Goal: Task Accomplishment & Management: Complete application form

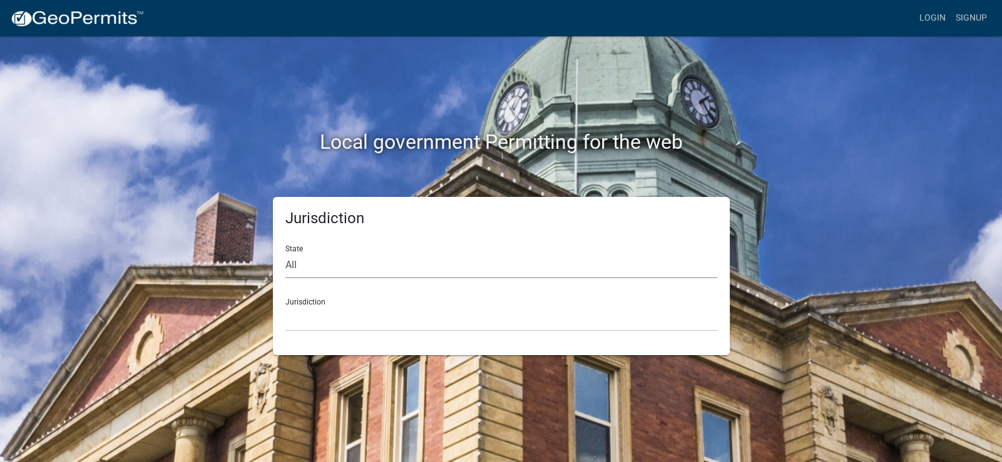
click at [295, 265] on select "All Colorado Georgia Indiana Iowa Kansas Minnesota Ohio South Carolina Wisconsin" at bounding box center [501, 266] width 432 height 26
click at [828, 202] on div "Jurisdiction State All Colorado Georgia Indiana Iowa Kansas Minnesota Ohio Sout…" at bounding box center [501, 276] width 713 height 158
click at [972, 16] on link "Signup" at bounding box center [970, 18] width 41 height 24
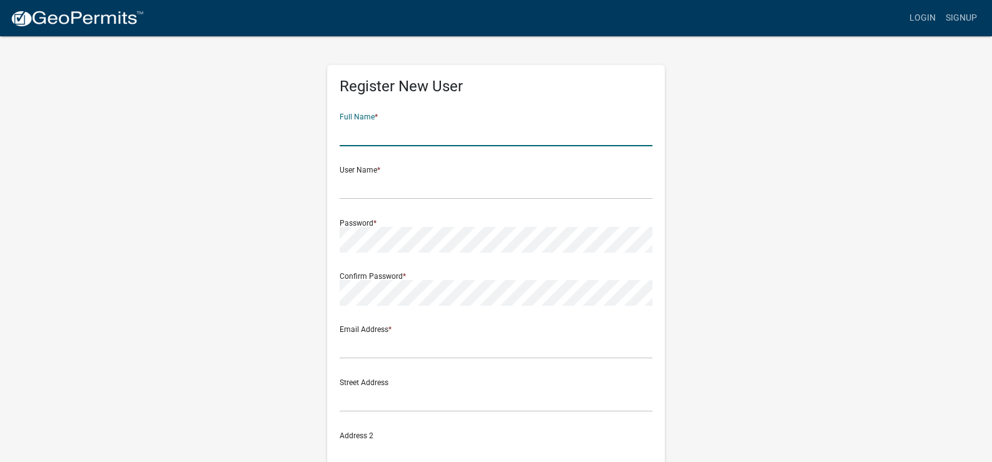
click at [398, 133] on input "text" at bounding box center [496, 134] width 313 height 26
type input "Jeremy Huber"
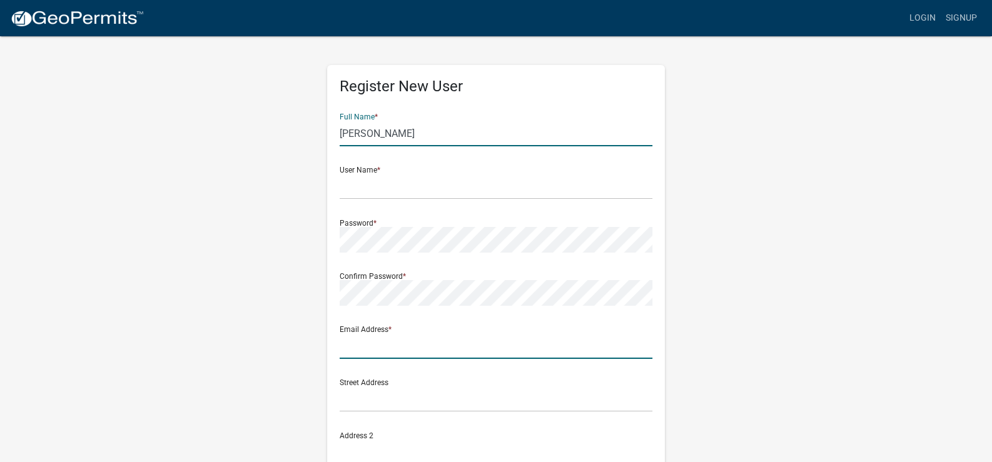
type input "[PERSON_NAME][EMAIL_ADDRESS][DOMAIN_NAME]"
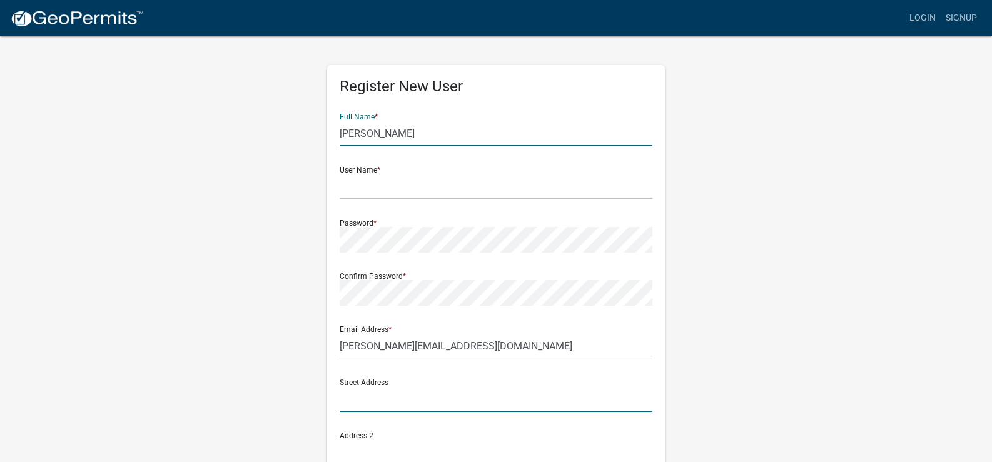
type input "1808 East Main Street"
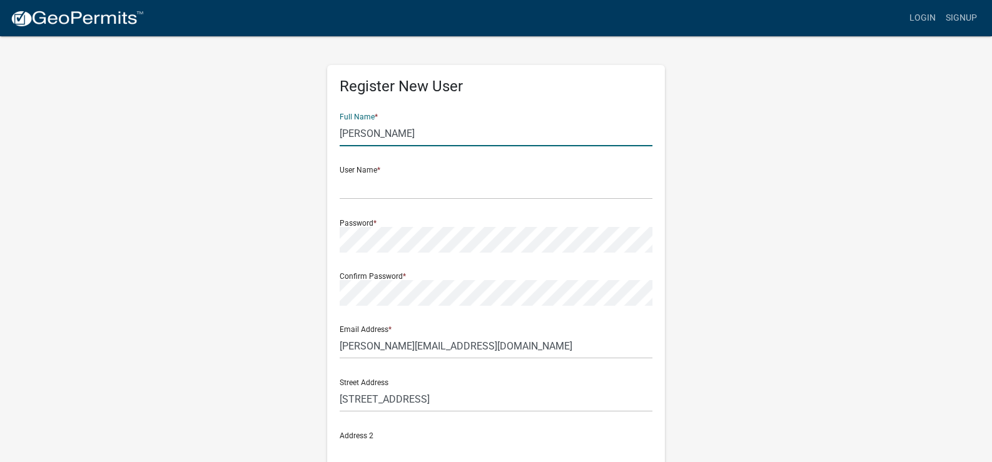
type input "1808"
type input "Griffith"
type input "IN"
type input "46319"
type input "2197425267"
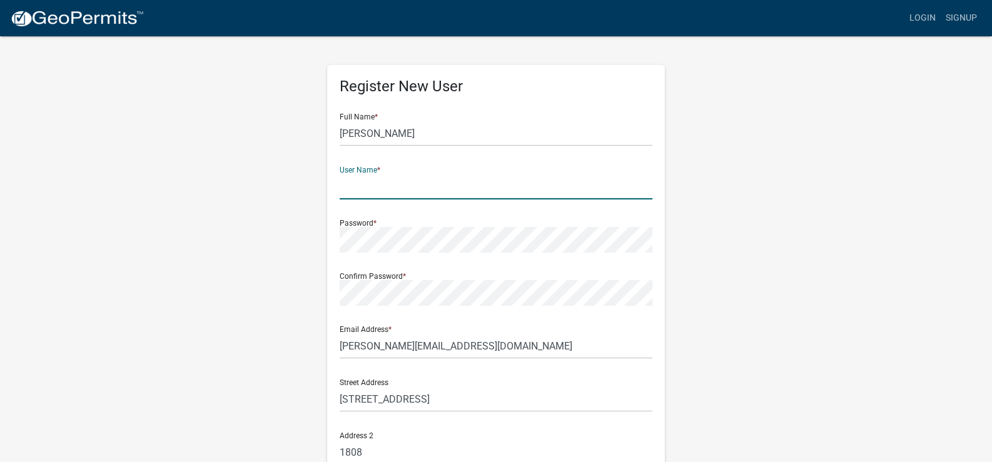
click at [404, 183] on input "text" at bounding box center [496, 187] width 313 height 26
type input "jhuber1015"
click at [731, 337] on div "Register New User Full Name * Jeremy Huber User Name * jhuber1015 Password * Co…" at bounding box center [496, 369] width 713 height 669
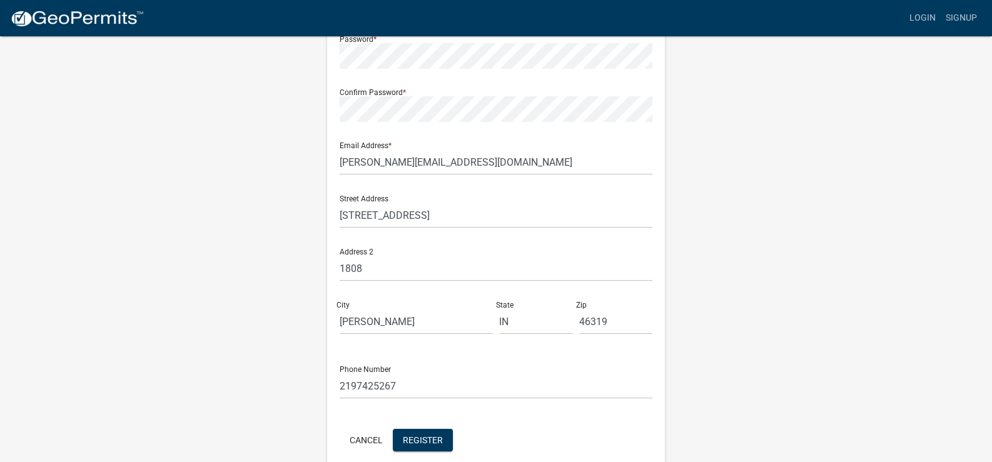
scroll to position [241, 0]
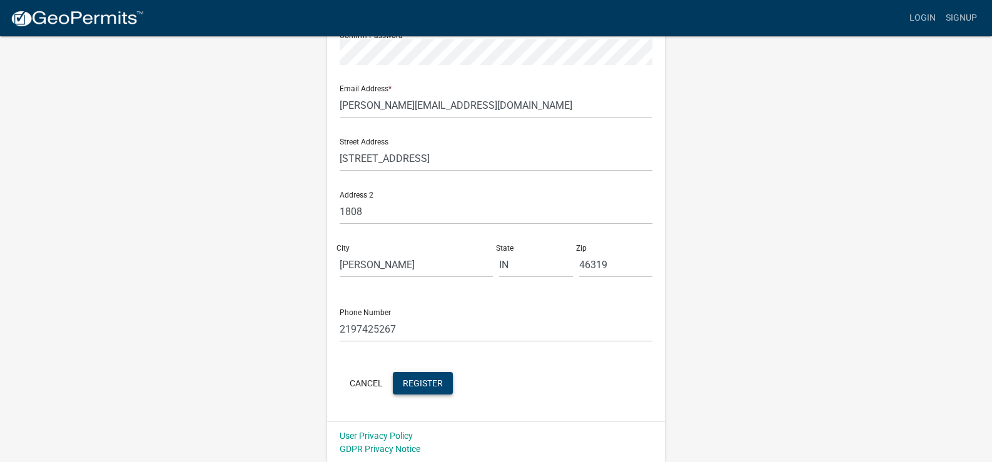
click at [436, 385] on span "Register" at bounding box center [423, 383] width 40 height 10
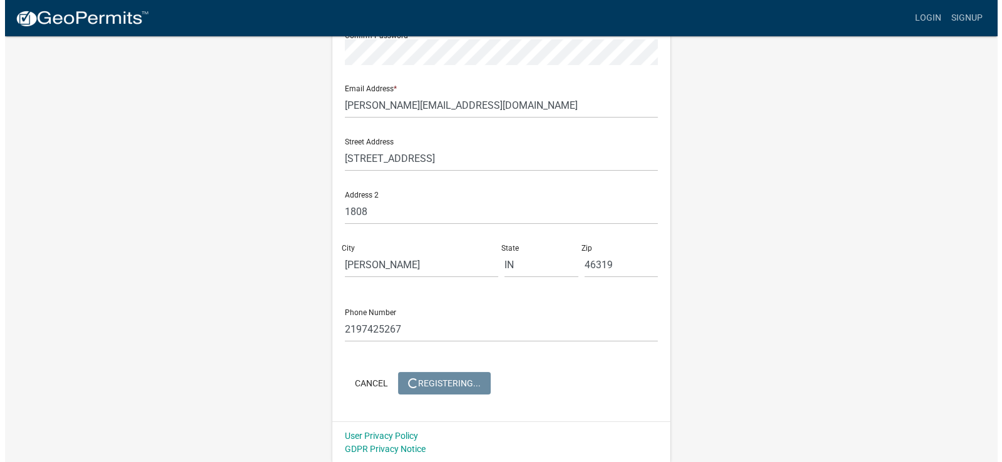
scroll to position [0, 0]
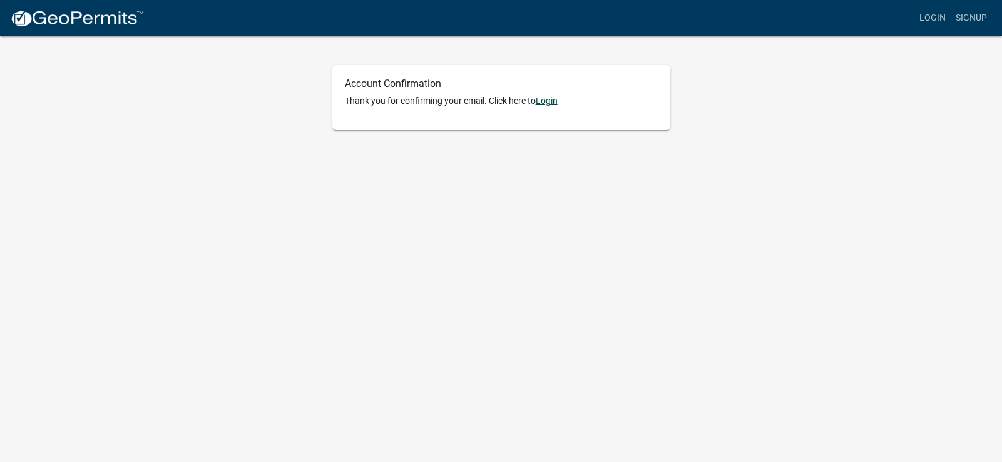
click at [551, 103] on link "Login" at bounding box center [547, 101] width 22 height 10
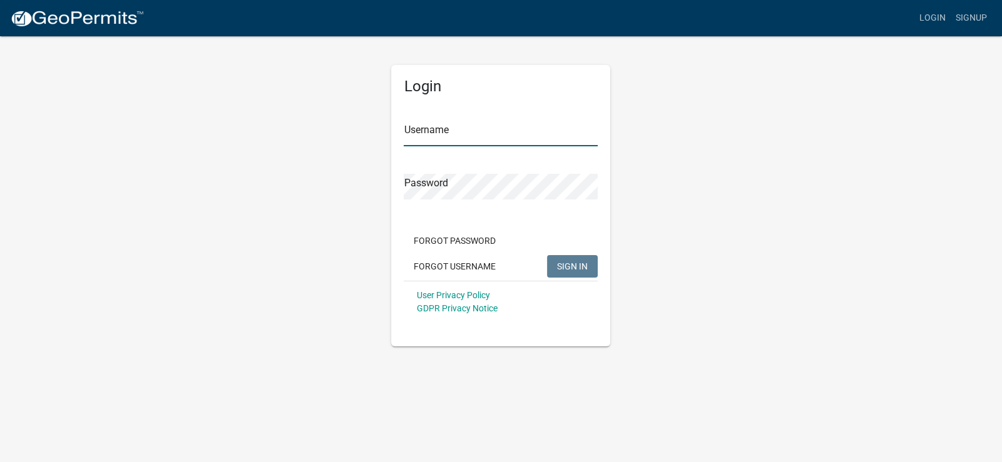
type input "jhuber1015"
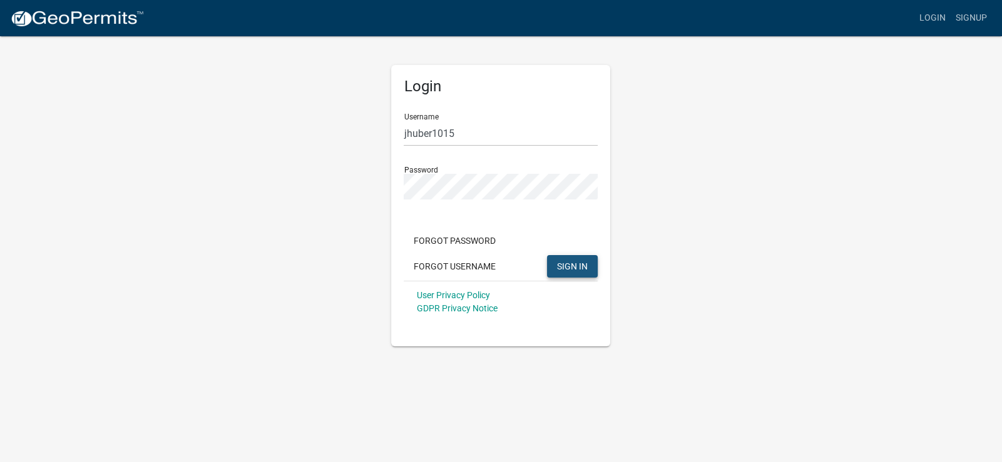
click at [581, 272] on button "SIGN IN" at bounding box center [572, 266] width 51 height 23
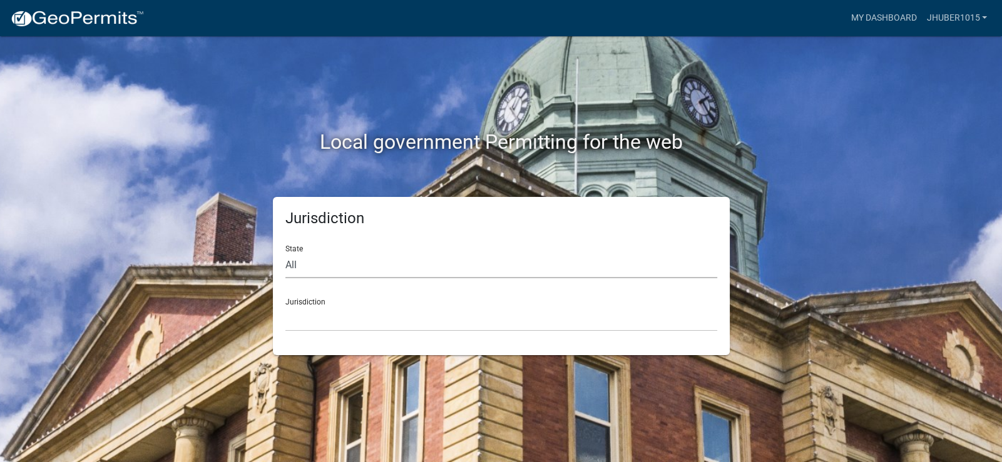
click at [362, 266] on select "All Colorado Georgia Indiana Iowa Kansas Minnesota Ohio South Carolina Wisconsin" at bounding box center [501, 266] width 432 height 26
click at [322, 265] on select "All Colorado Georgia Indiana Iowa Kansas Minnesota Ohio South Carolina Wisconsin" at bounding box center [501, 266] width 432 height 26
select select "[US_STATE]"
click at [285, 253] on select "All Colorado Georgia Indiana Iowa Kansas Minnesota Ohio South Carolina Wisconsin" at bounding box center [501, 266] width 432 height 26
click at [365, 315] on select "City of Charlestown, Indiana City of Jeffersonville, Indiana City of Logansport…" at bounding box center [501, 319] width 432 height 26
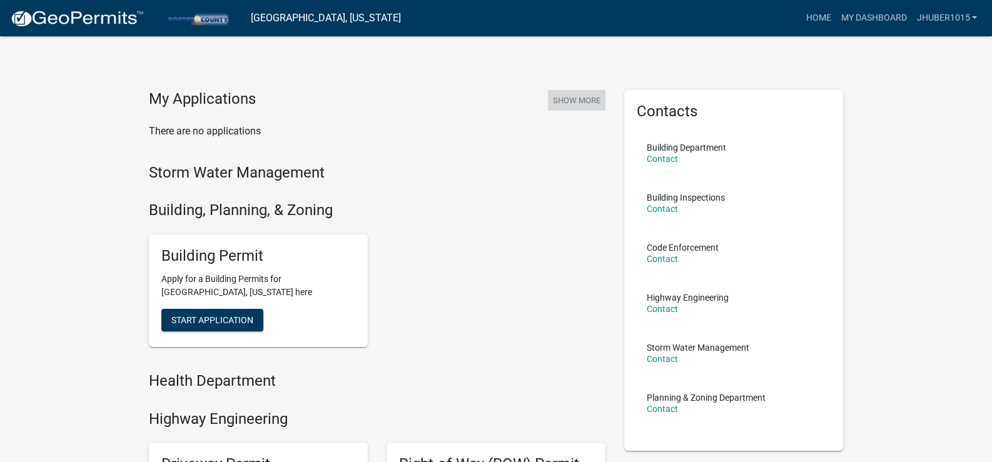
click at [582, 104] on button "Show More" at bounding box center [577, 100] width 58 height 21
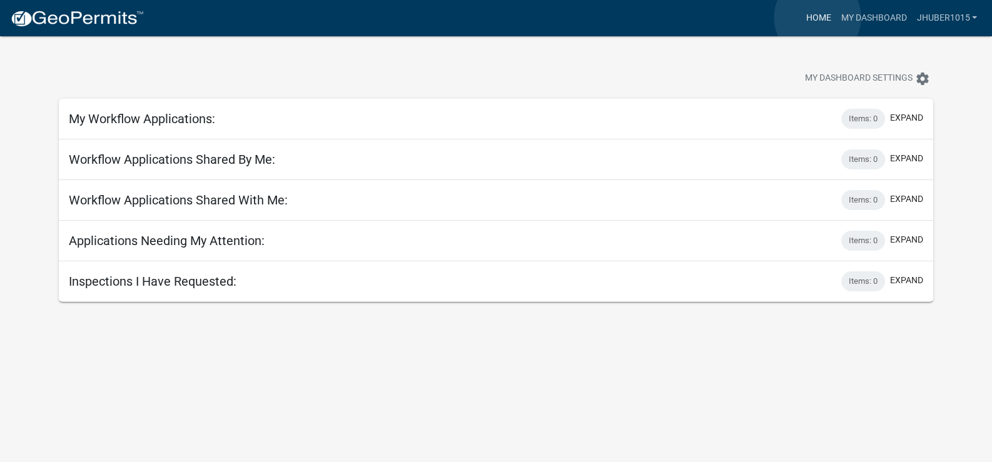
click at [818, 18] on link "Home" at bounding box center [818, 18] width 35 height 24
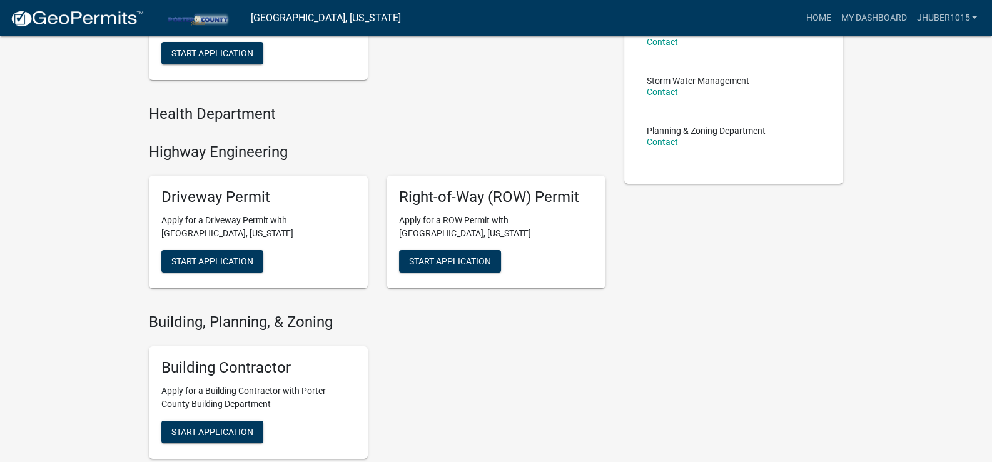
scroll to position [371, 0]
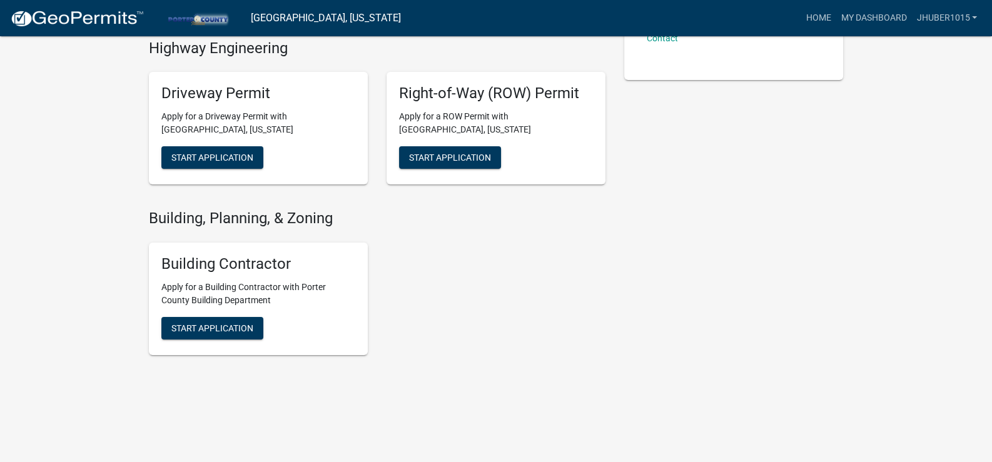
click at [275, 224] on h4 "Building, Planning, & Zoning" at bounding box center [377, 219] width 457 height 18
click at [214, 331] on span "Start Application" at bounding box center [212, 328] width 82 height 10
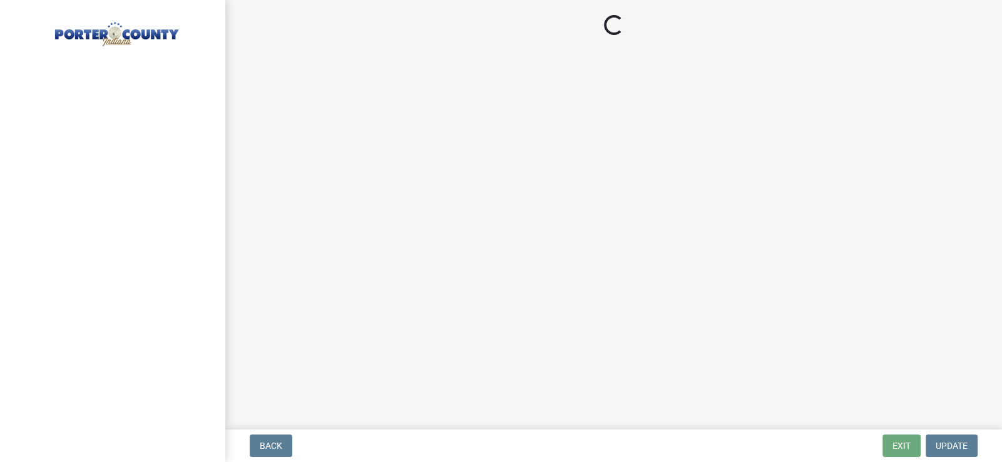
select select "IN"
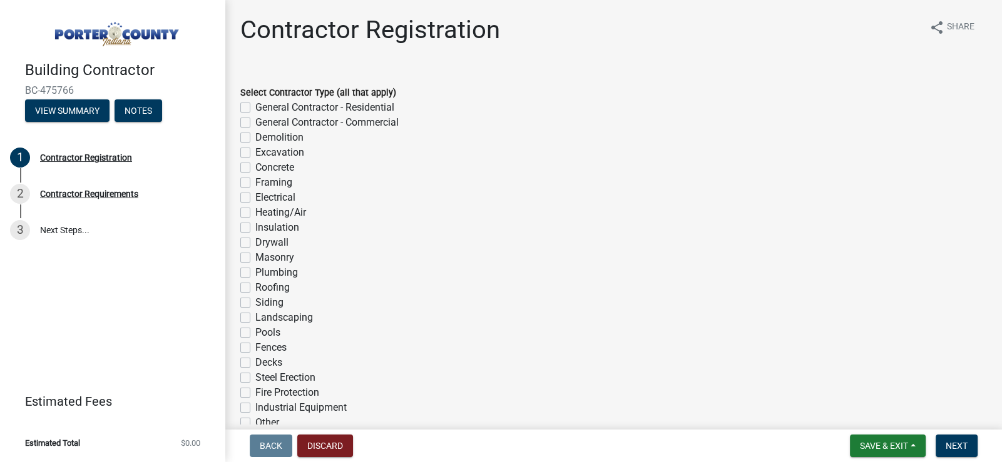
click at [255, 195] on label "Electrical" at bounding box center [275, 197] width 40 height 15
click at [255, 195] on input "Electrical" at bounding box center [259, 194] width 8 height 8
checkbox input "true"
checkbox input "false"
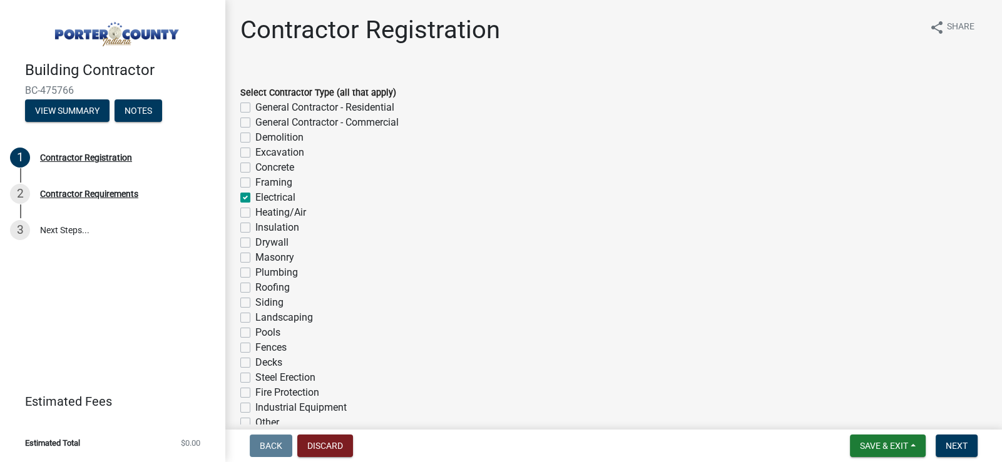
checkbox input "false"
checkbox input "true"
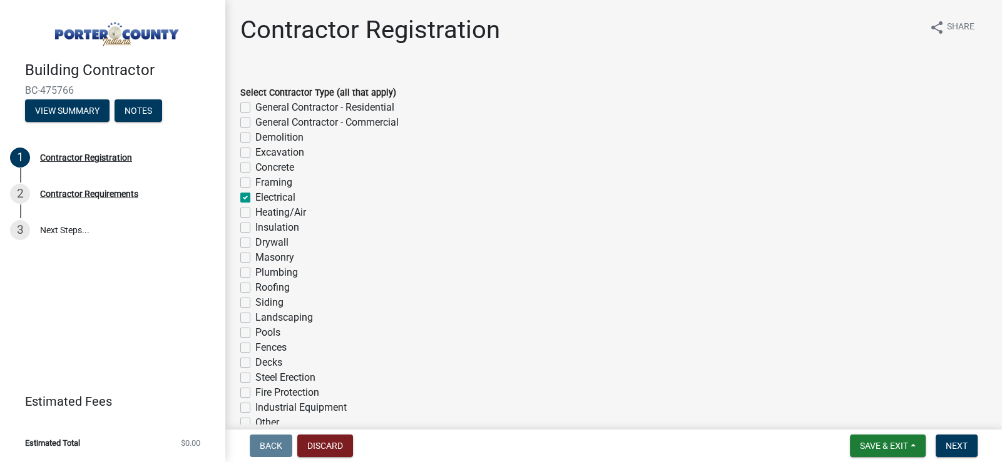
checkbox input "false"
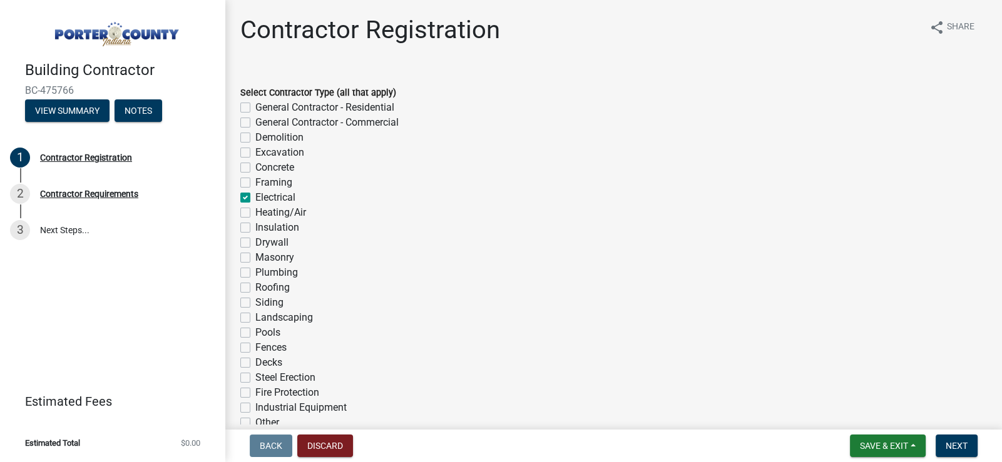
checkbox input "false"
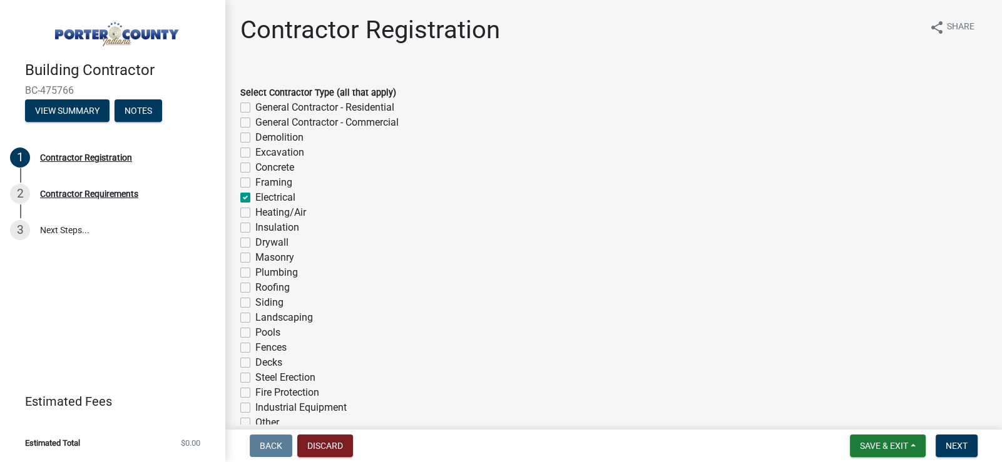
checkbox input "false"
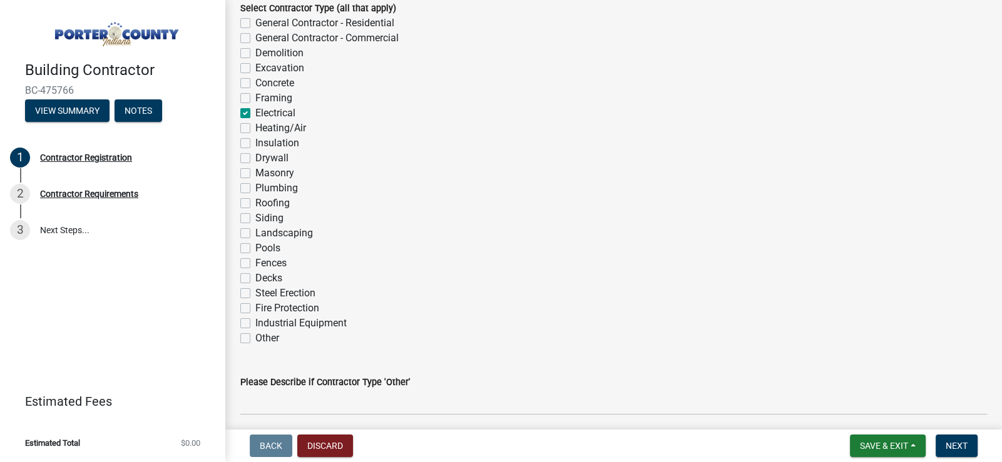
scroll to position [250, 0]
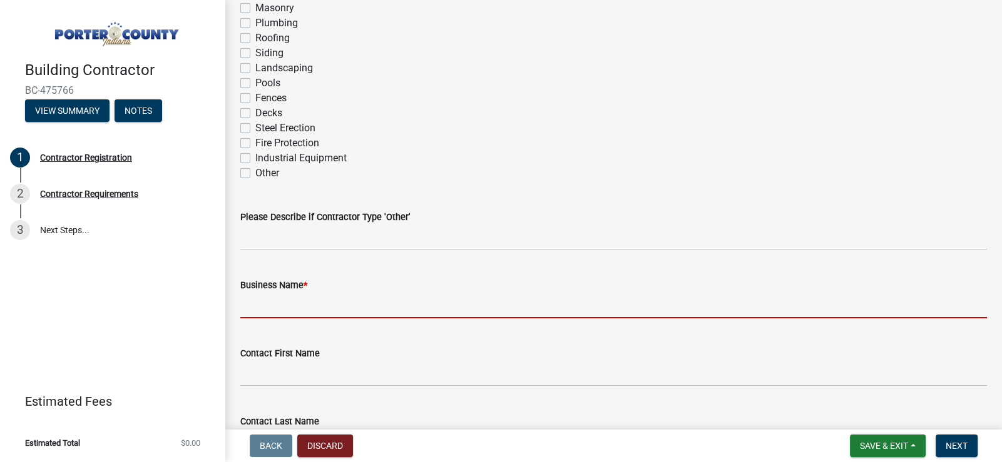
click at [325, 306] on input "Business Name *" at bounding box center [613, 306] width 746 height 26
type input "AE Electric Co., Inc."
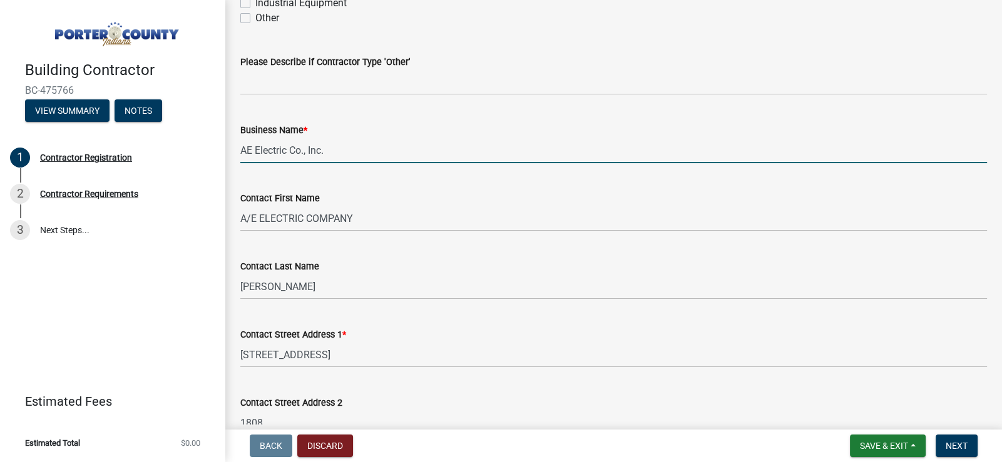
scroll to position [438, 0]
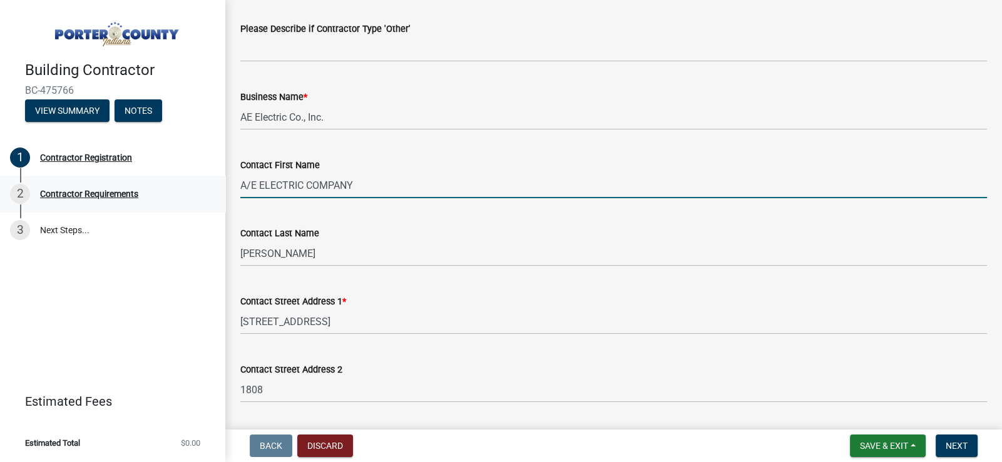
drag, startPoint x: 378, startPoint y: 187, endPoint x: 220, endPoint y: 185, distance: 158.3
click at [220, 185] on div "Building Contractor BC-475766 View Summary Notes 1 Contractor Registration 2 Co…" at bounding box center [501, 231] width 1002 height 462
type input "[PERSON_NAME]"
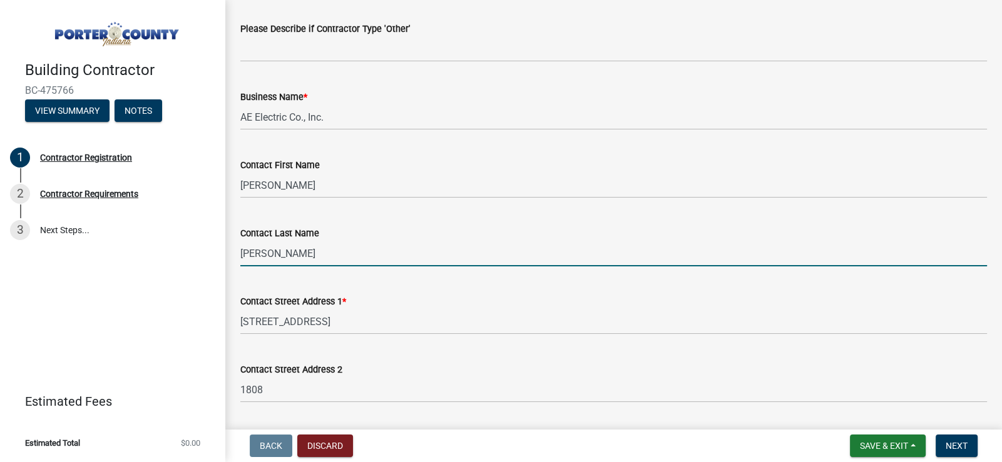
click at [357, 253] on input "[PERSON_NAME]" at bounding box center [613, 254] width 746 height 26
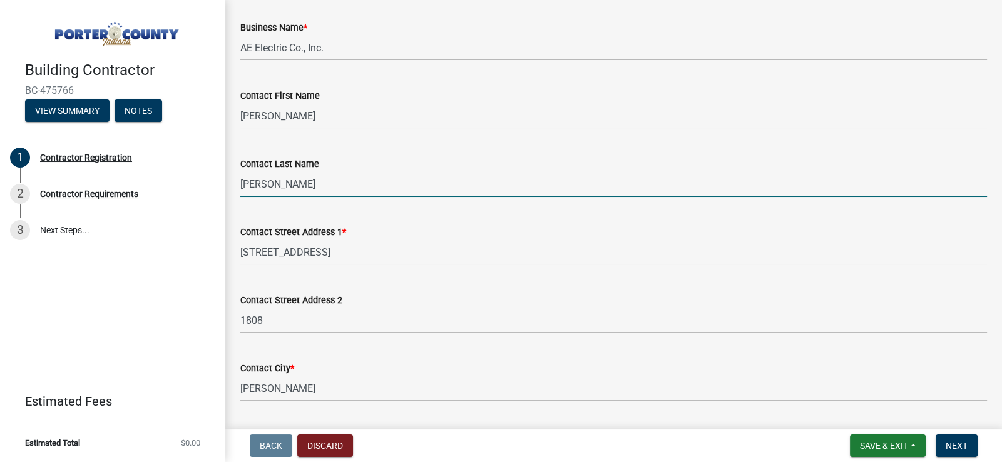
scroll to position [562, 0]
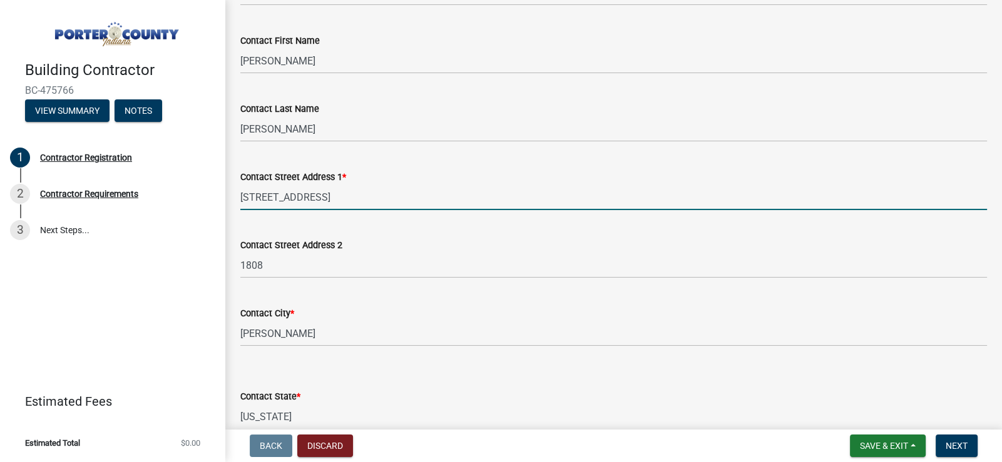
click at [362, 190] on input "1808 East Main Street" at bounding box center [613, 198] width 746 height 26
drag, startPoint x: 358, startPoint y: 194, endPoint x: 210, endPoint y: 195, distance: 148.3
click at [210, 195] on div "Building Contractor BC-475766 View Summary Notes 1 Contractor Registration 2 Co…" at bounding box center [501, 231] width 1002 height 462
type input "P.O. Box 1186"
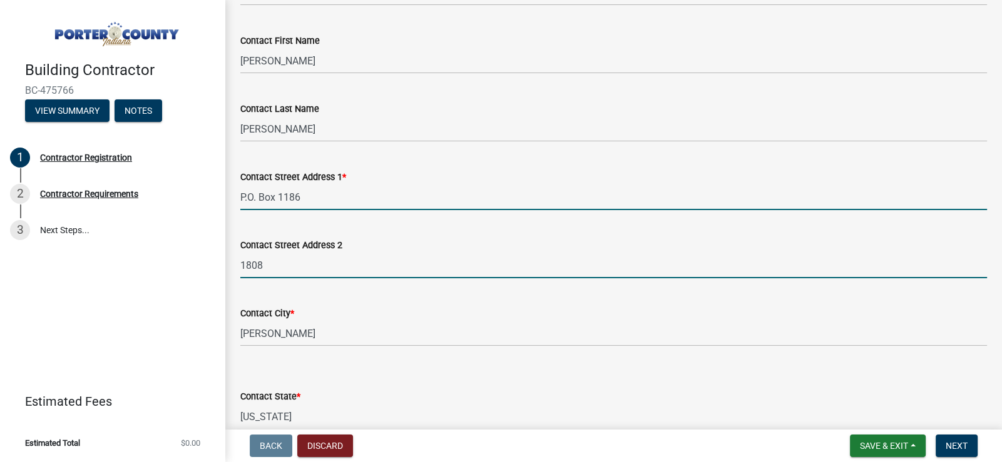
drag, startPoint x: 235, startPoint y: 262, endPoint x: 200, endPoint y: 263, distance: 35.0
click at [200, 263] on div "Building Contractor BC-475766 View Summary Notes 1 Contractor Registration 2 Co…" at bounding box center [501, 231] width 1002 height 462
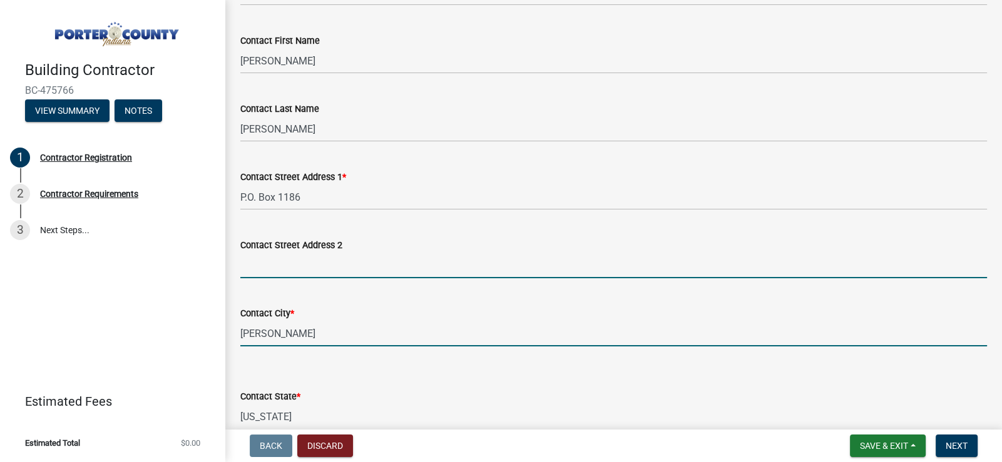
click at [328, 325] on input "Griffith" at bounding box center [613, 334] width 746 height 26
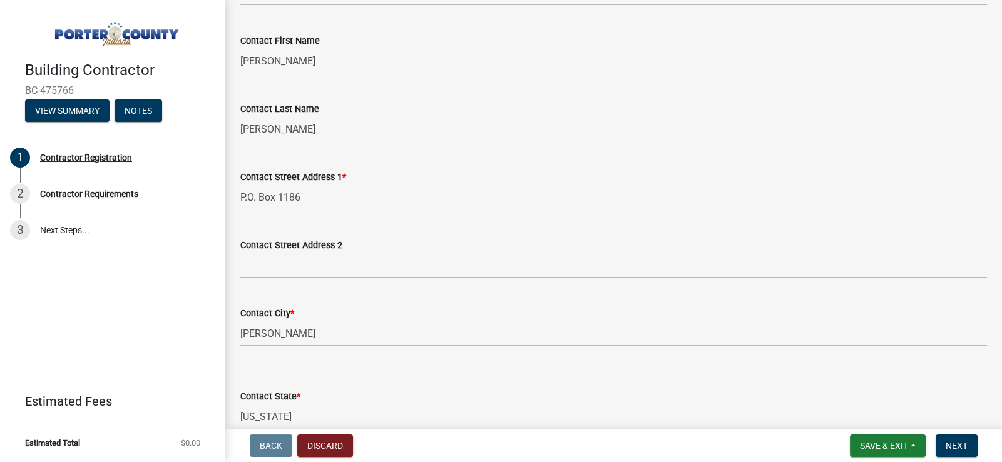
click at [405, 366] on div "Contact State * Select Item... Alabama Alaska Arizona Arkansas California Color…" at bounding box center [613, 393] width 746 height 73
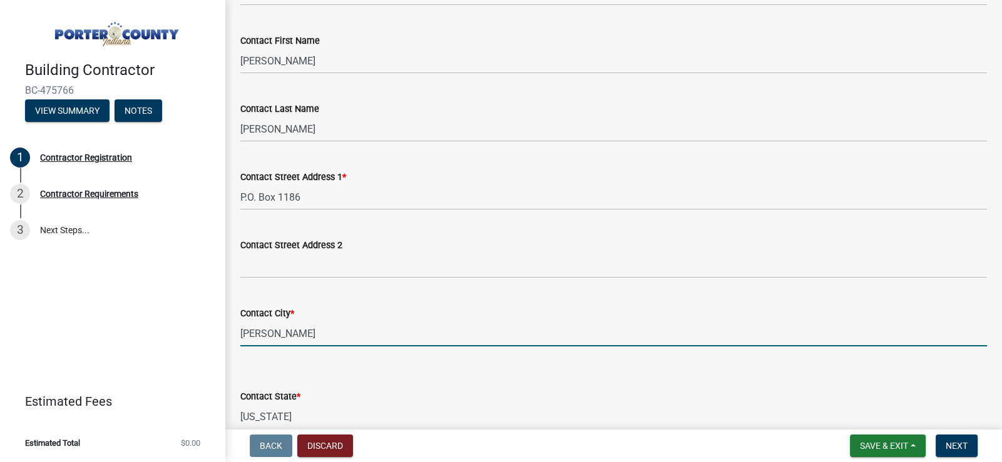
drag, startPoint x: 240, startPoint y: 332, endPoint x: 208, endPoint y: 334, distance: 32.0
click at [208, 334] on div "Building Contractor BC-475766 View Summary Notes 1 Contractor Registration 2 Co…" at bounding box center [501, 231] width 1002 height 462
type input "c"
type input "Crown Point"
click at [429, 374] on form "Contact State * Select Item... Alabama Alaska Arizona Arkansas California Color…" at bounding box center [613, 402] width 746 height 56
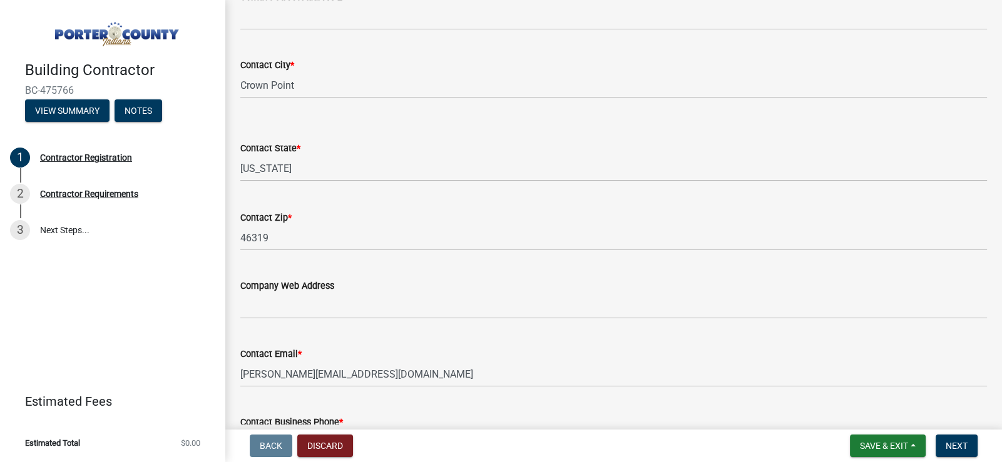
scroll to position [813, 0]
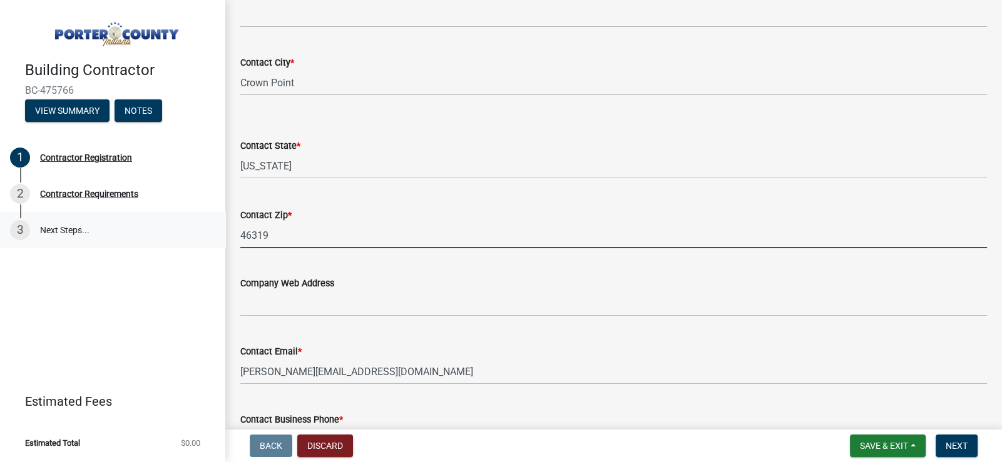
drag, startPoint x: 288, startPoint y: 236, endPoint x: 178, endPoint y: 237, distance: 110.1
click at [178, 237] on div "Building Contractor BC-475766 View Summary Notes 1 Contractor Registration 2 Co…" at bounding box center [501, 231] width 1002 height 462
type input "46308"
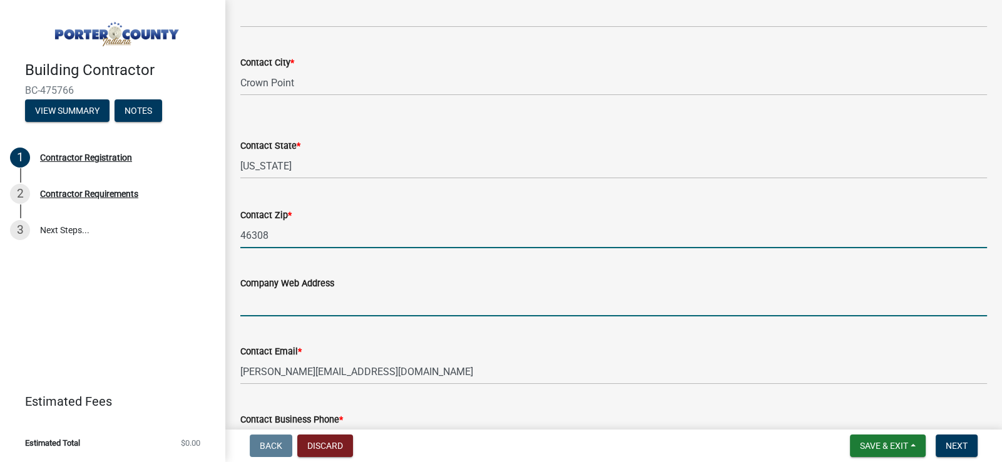
click at [485, 303] on input "Company Web Address" at bounding box center [613, 304] width 746 height 26
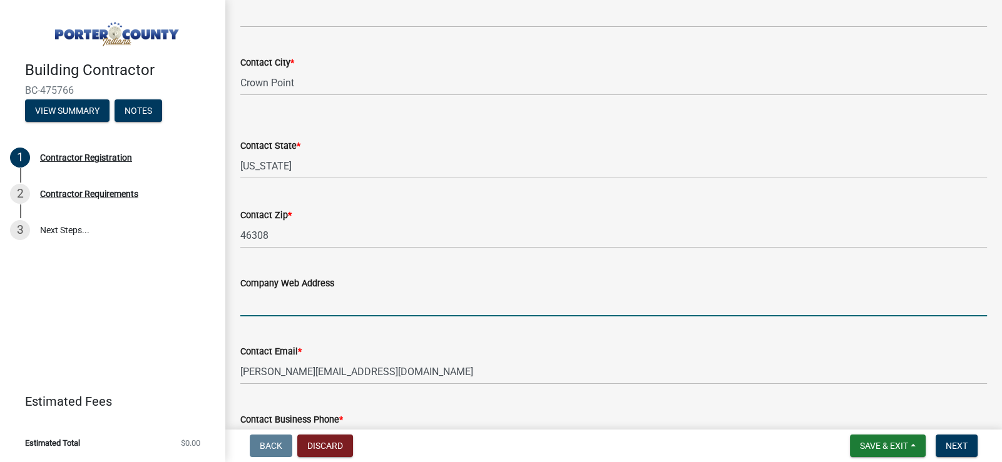
paste input "[URL][DOMAIN_NAME]"
type input "[URL][DOMAIN_NAME]"
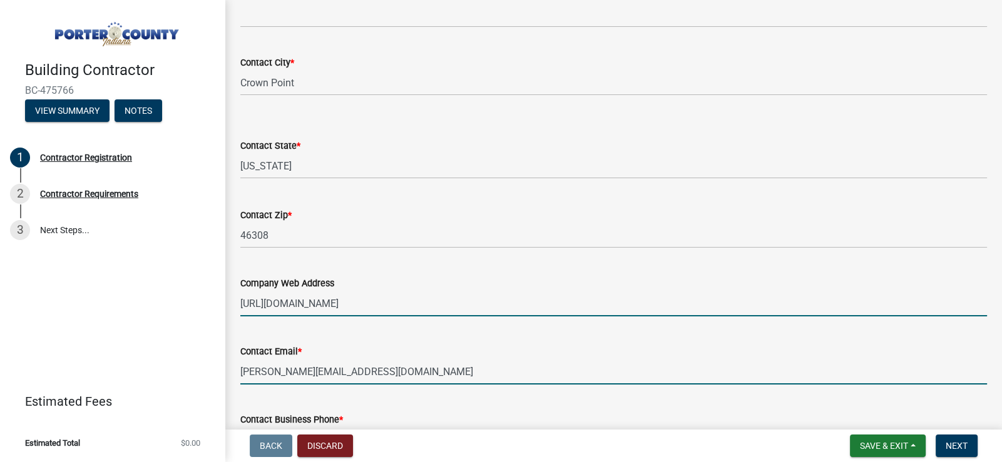
click at [415, 362] on input "[PERSON_NAME][EMAIL_ADDRESS][DOMAIN_NAME]" at bounding box center [613, 372] width 746 height 26
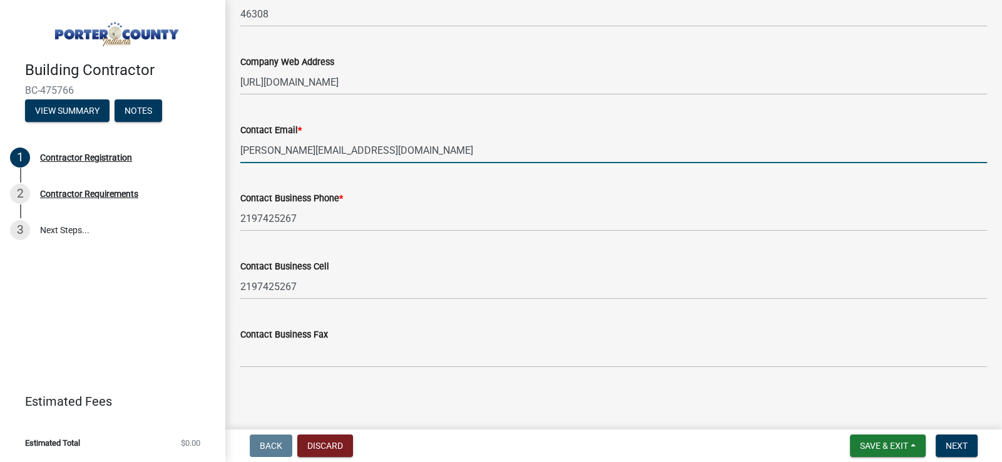
scroll to position [1036, 0]
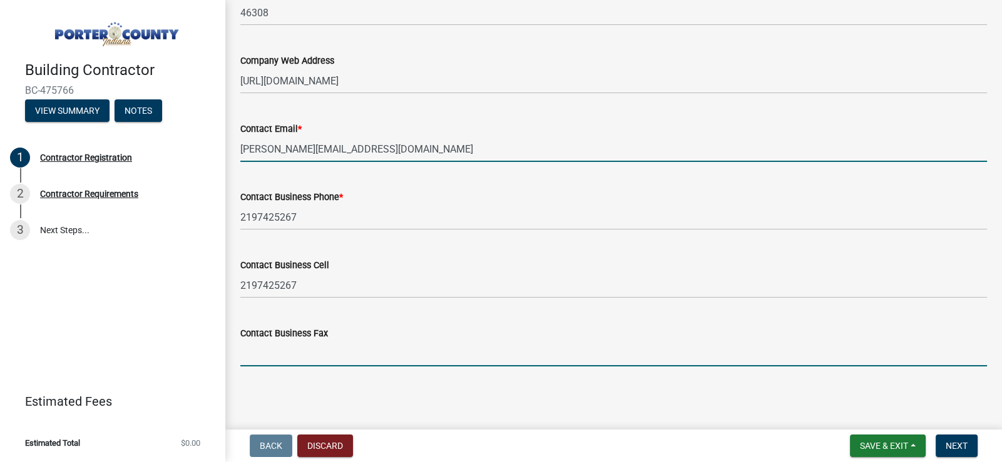
click at [274, 353] on input "Contact Business Fax" at bounding box center [613, 354] width 746 height 26
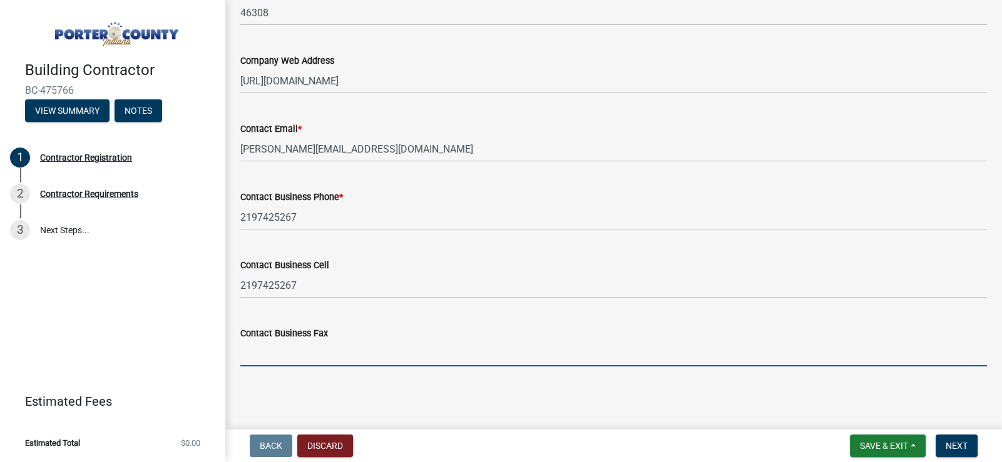
drag, startPoint x: 526, startPoint y: 406, endPoint x: 517, endPoint y: 409, distance: 9.9
click at [526, 406] on main "Contractor Registration share Share Select Contractor Type (all that apply) Gen…" at bounding box center [613, 212] width 776 height 425
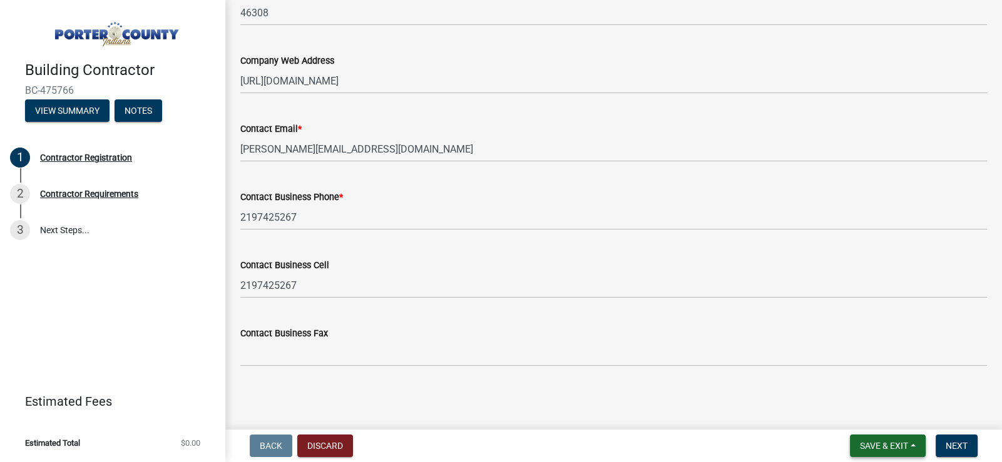
click at [885, 448] on span "Save & Exit" at bounding box center [884, 446] width 48 height 10
click at [870, 384] on button "Save" at bounding box center [875, 384] width 100 height 30
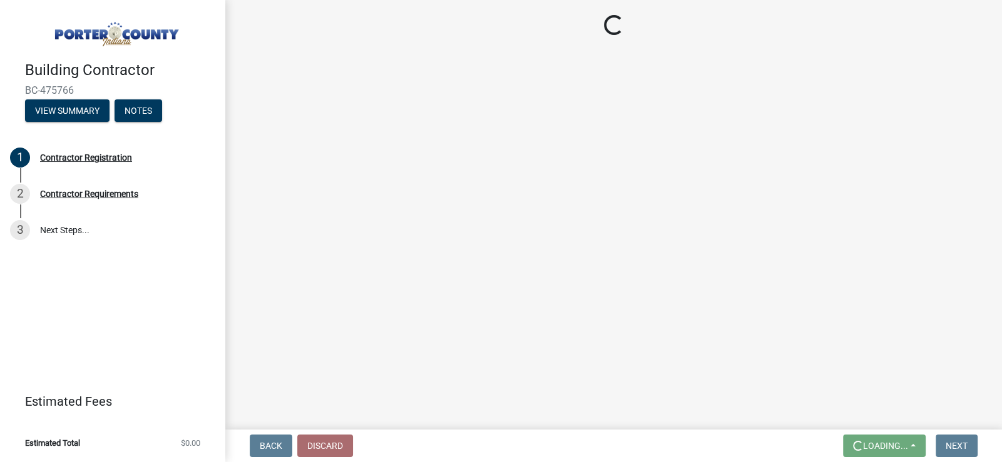
scroll to position [0, 0]
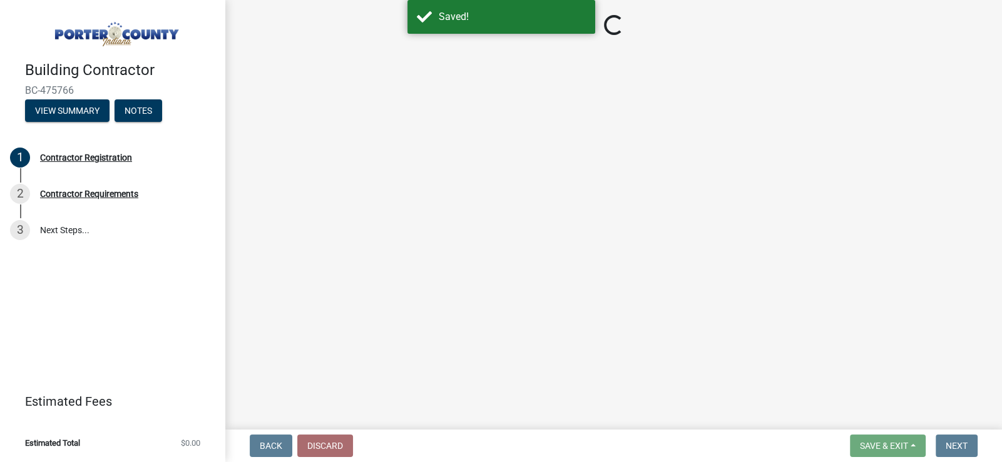
select select "IN"
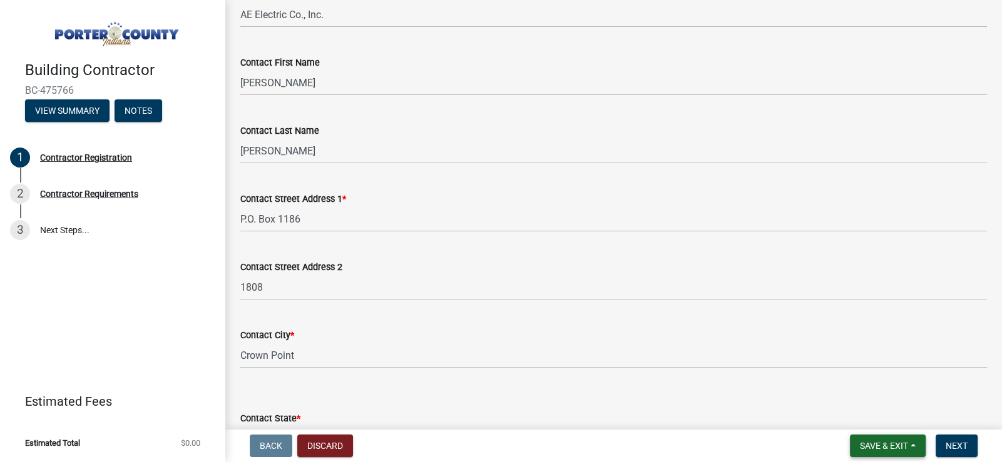
scroll to position [751, 0]
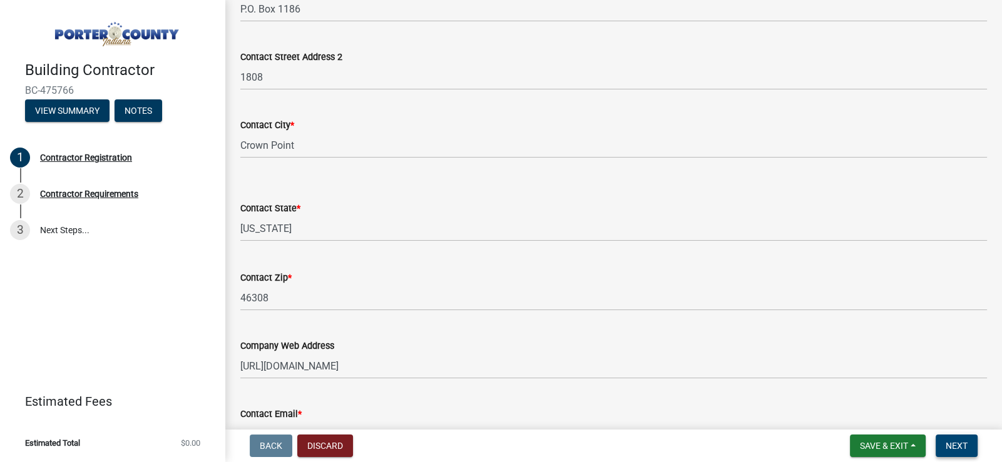
click at [959, 449] on span "Next" at bounding box center [956, 446] width 22 height 10
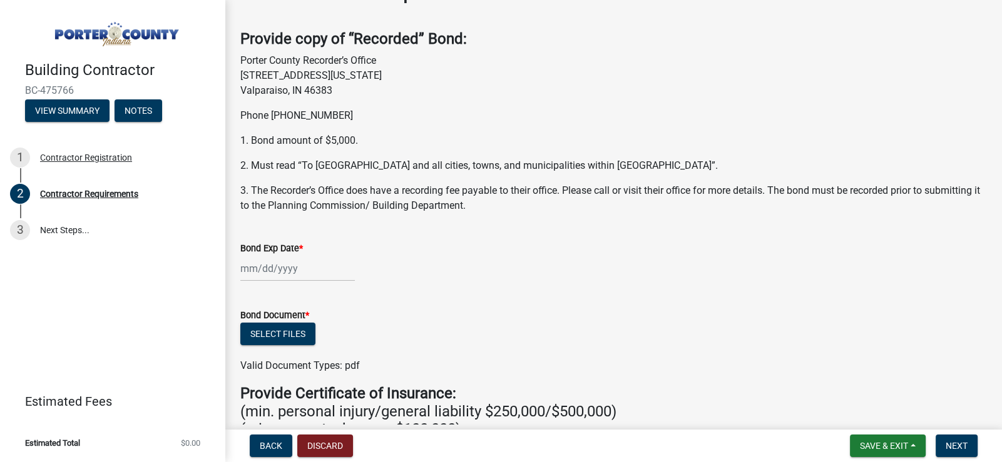
scroll to position [62, 0]
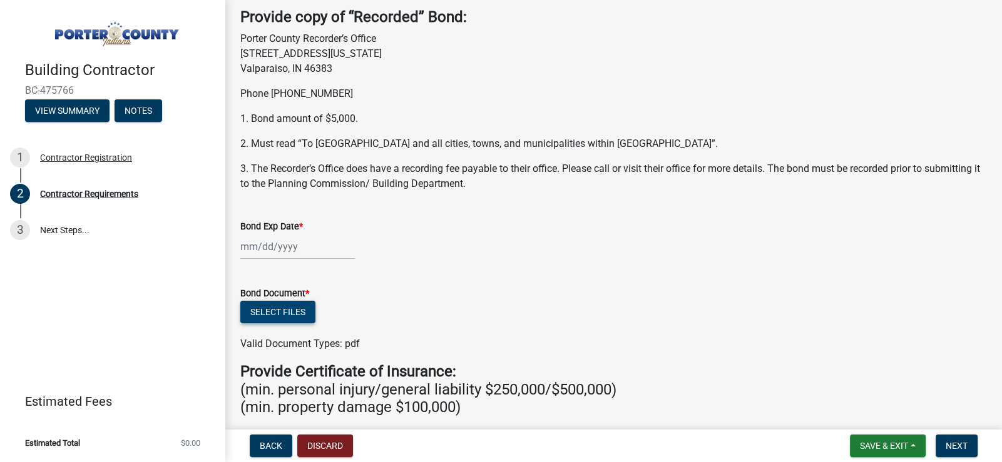
click at [304, 313] on button "Select files" at bounding box center [277, 312] width 75 height 23
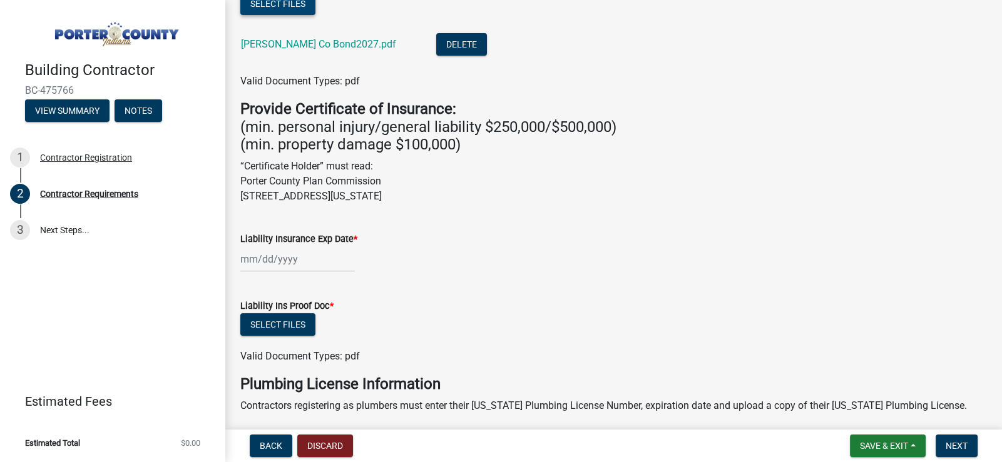
scroll to position [438, 0]
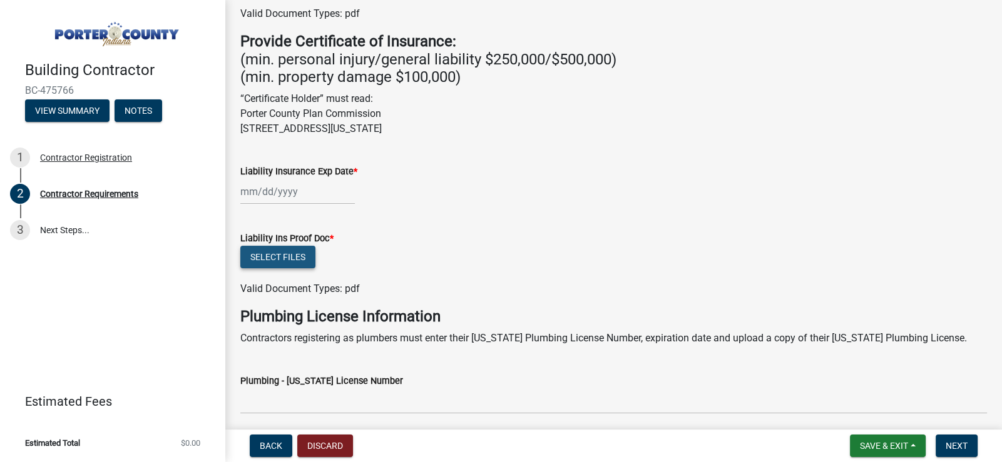
click at [301, 260] on button "Select files" at bounding box center [277, 257] width 75 height 23
click at [455, 239] on div "Liability Ins Proof Doc *" at bounding box center [613, 238] width 746 height 15
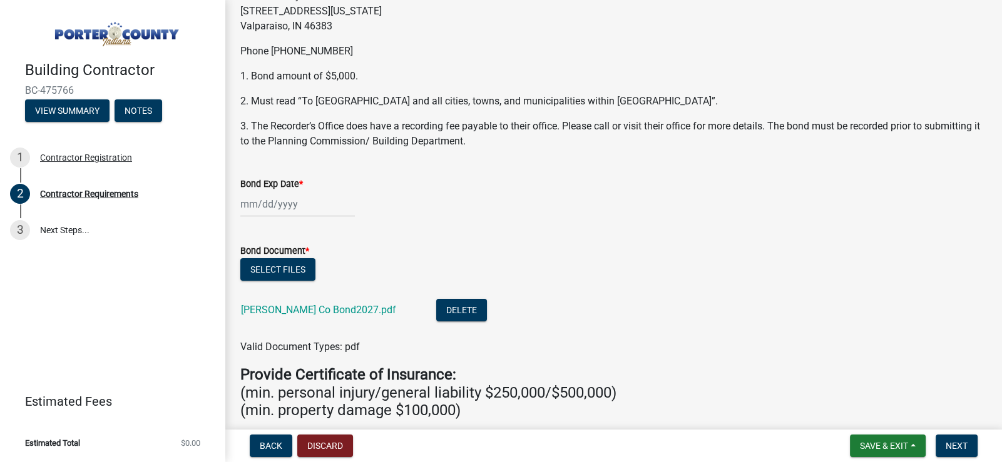
scroll to position [125, 0]
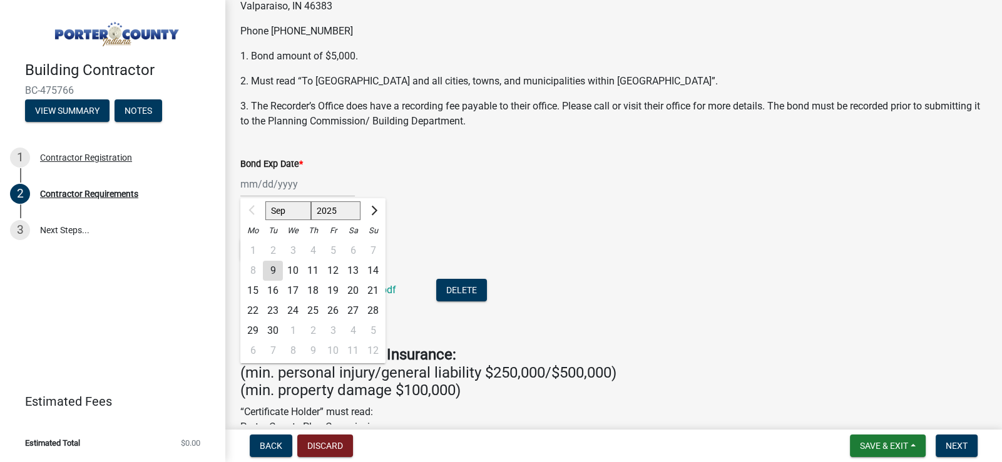
click at [250, 181] on div "Sep Oct Nov Dec 2025 2026 2027 2028 2029 2030 2031 2032 2033 2034 2035 2036 203…" at bounding box center [297, 184] width 114 height 26
click at [252, 212] on div at bounding box center [252, 211] width 25 height 20
click at [372, 211] on span "Next month" at bounding box center [372, 210] width 9 height 9
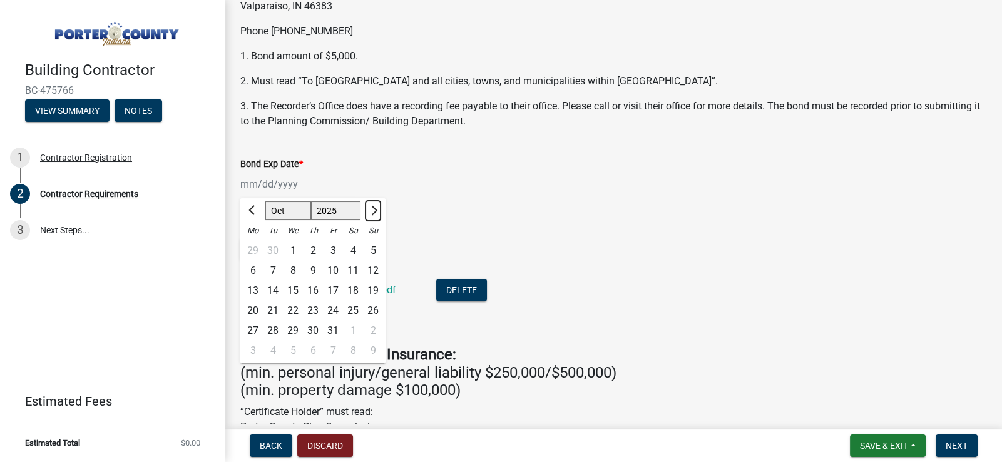
click at [372, 211] on span "Next month" at bounding box center [372, 210] width 9 height 9
select select "2"
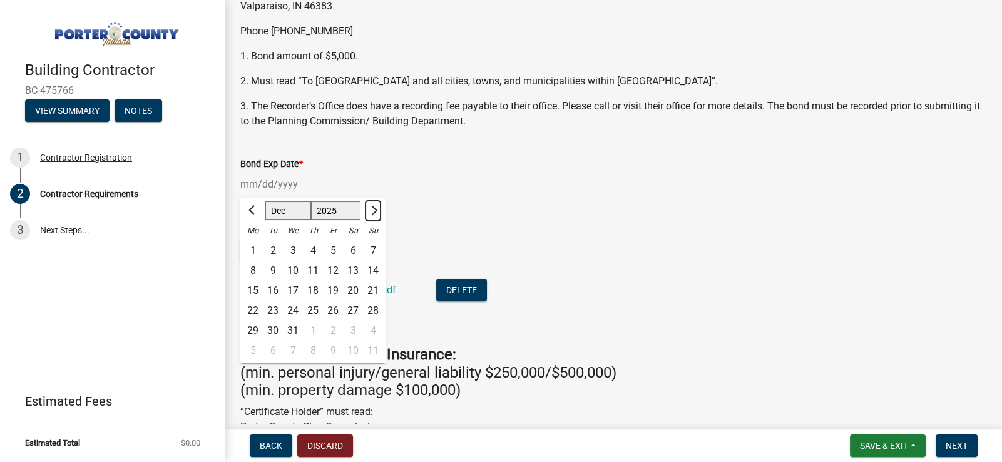
select select "2026"
click at [372, 211] on span "Next month" at bounding box center [372, 210] width 9 height 9
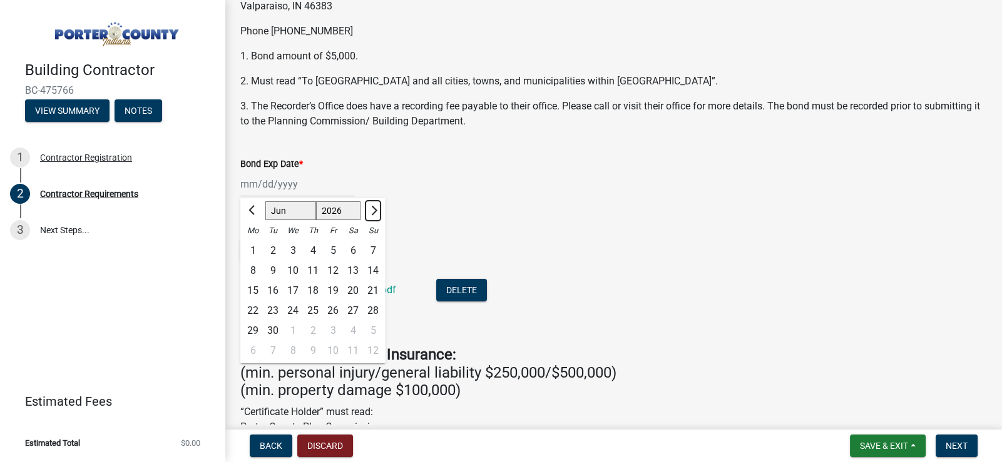
click at [372, 211] on span "Next month" at bounding box center [372, 210] width 9 height 9
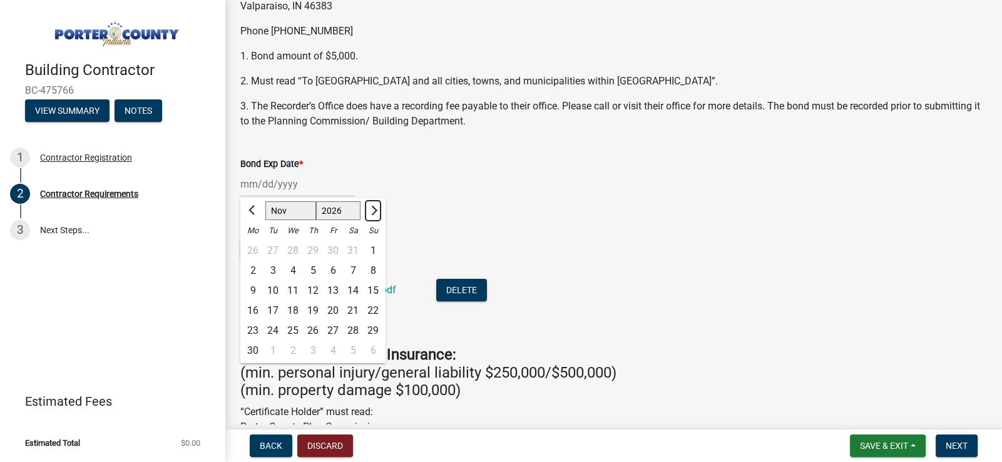
click at [372, 211] on span "Next month" at bounding box center [372, 210] width 9 height 9
select select "1"
select select "2027"
click at [337, 250] on div "1" at bounding box center [333, 251] width 20 height 20
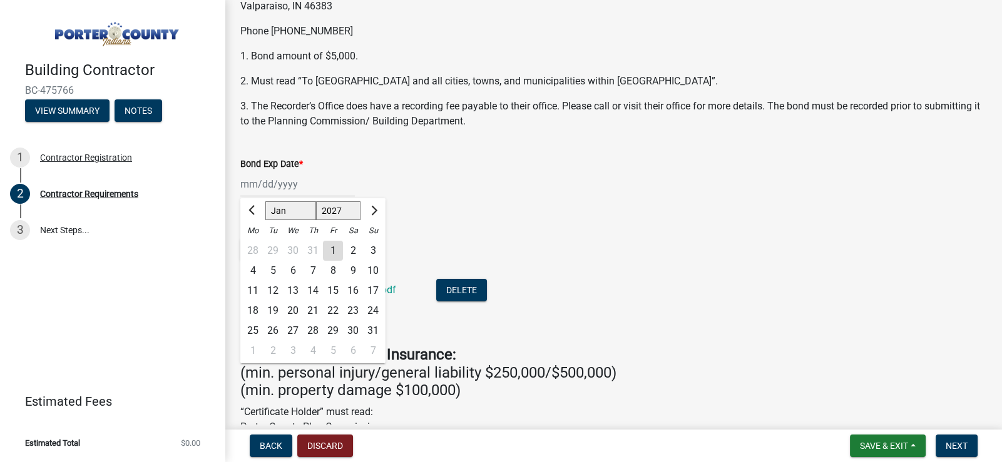
type input "[DATE]"
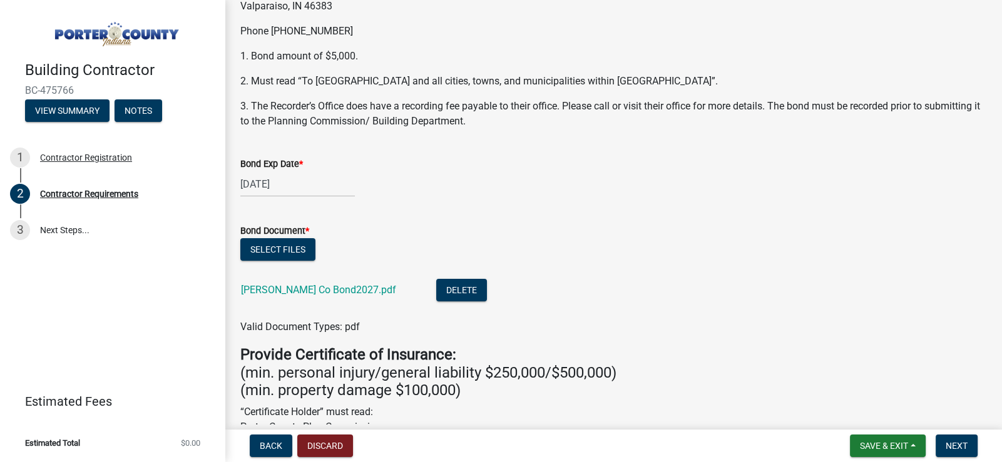
click at [530, 201] on wm-data-entity-input "Bond Exp Date * 01/01/2027" at bounding box center [613, 173] width 746 height 69
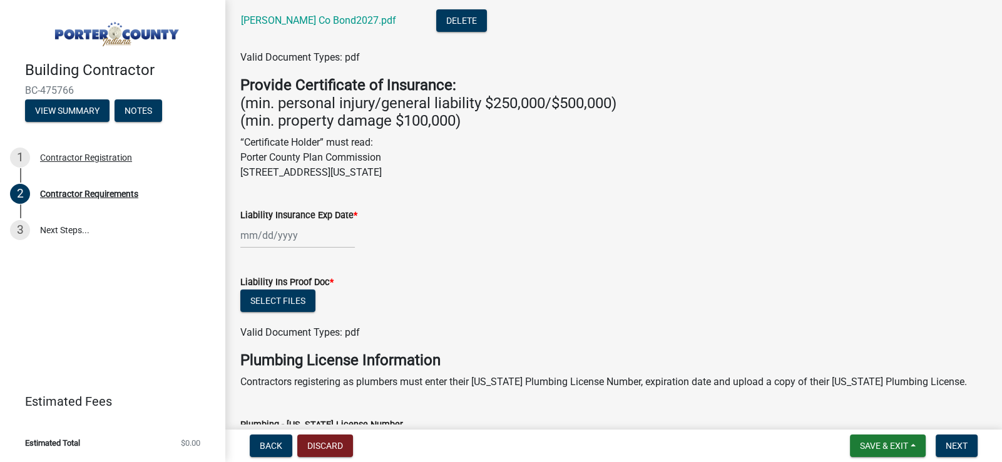
scroll to position [459, 0]
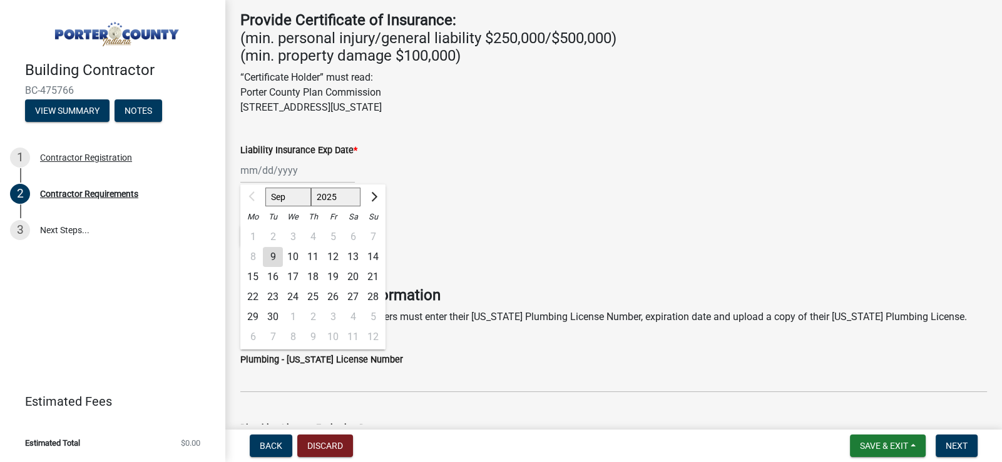
click at [272, 171] on div "Sep Oct Nov Dec 2025 2026 2027 2028 2029 2030 2031 2032 2033 2034 2035 2036 203…" at bounding box center [297, 171] width 114 height 26
click at [372, 198] on span "Next month" at bounding box center [372, 196] width 9 height 9
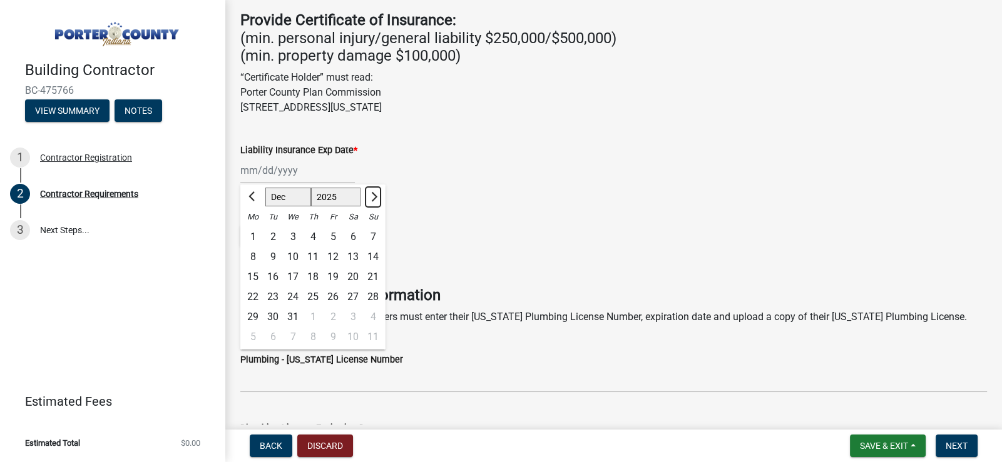
select select "1"
select select "2026"
click at [393, 198] on form "Liability Ins Proof Doc * Select files Valid Document Types: pdf" at bounding box center [613, 235] width 746 height 81
click at [290, 177] on div "Sep Oct Nov Dec 2025 2026 2027 2028 2029 2030 2031 2032 2033 2034 2035 2036 203…" at bounding box center [297, 171] width 114 height 26
click at [375, 199] on button "Next month" at bounding box center [372, 197] width 15 height 20
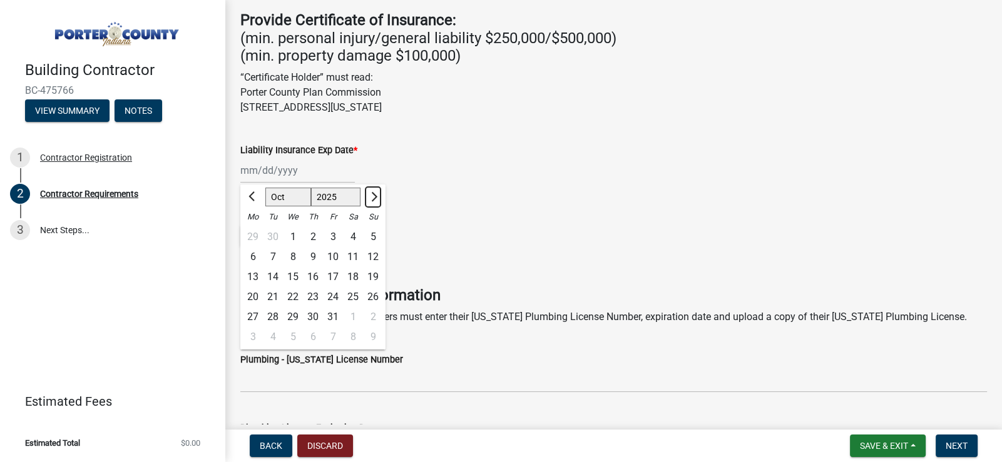
click at [375, 199] on button "Next month" at bounding box center [372, 197] width 15 height 20
select select "1"
select select "2026"
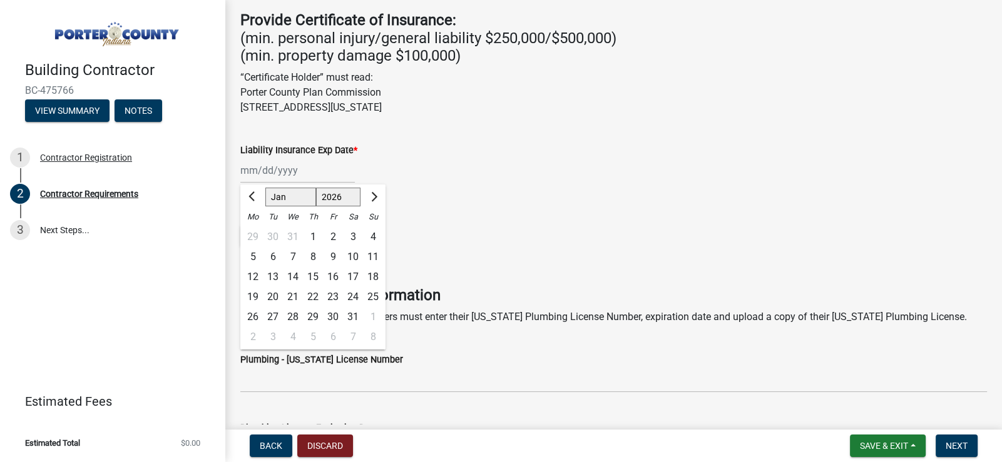
click at [311, 234] on div "1" at bounding box center [313, 237] width 20 height 20
type input "[DATE]"
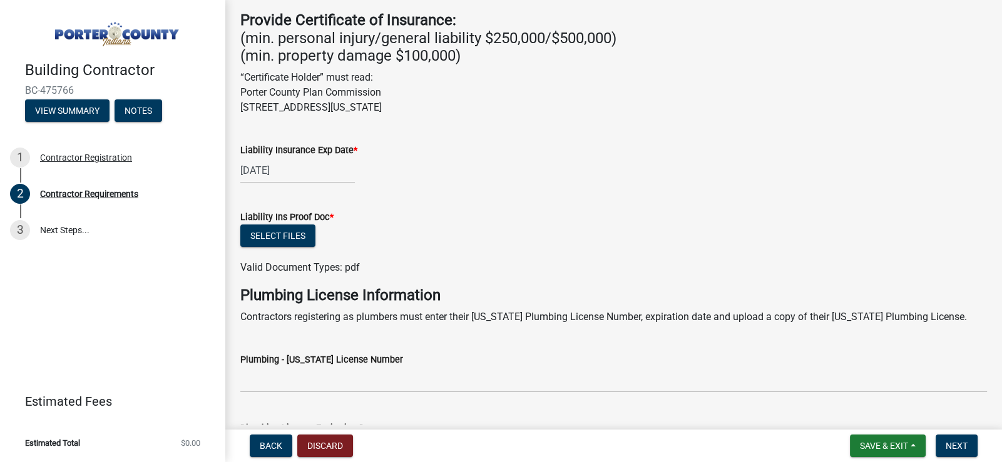
click at [438, 218] on div "Liability Ins Proof Doc *" at bounding box center [613, 217] width 746 height 15
click at [287, 234] on button "Select files" at bounding box center [277, 236] width 75 height 23
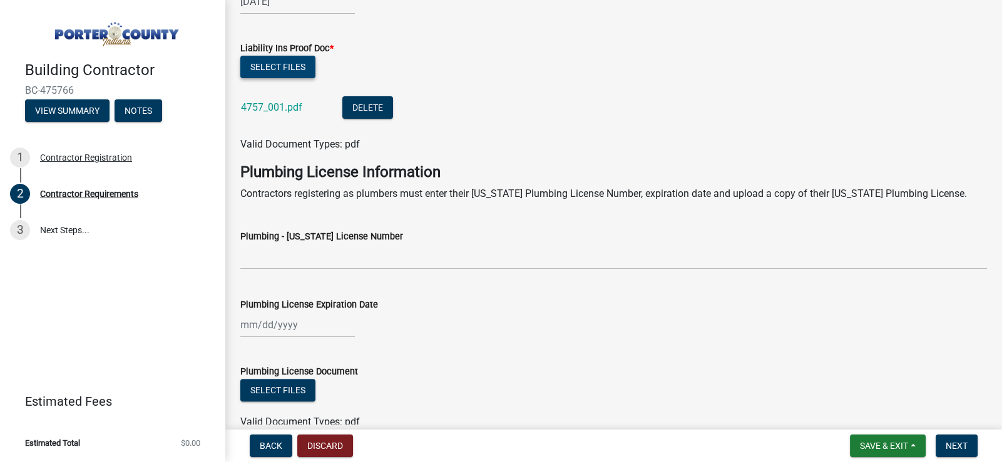
scroll to position [693, 0]
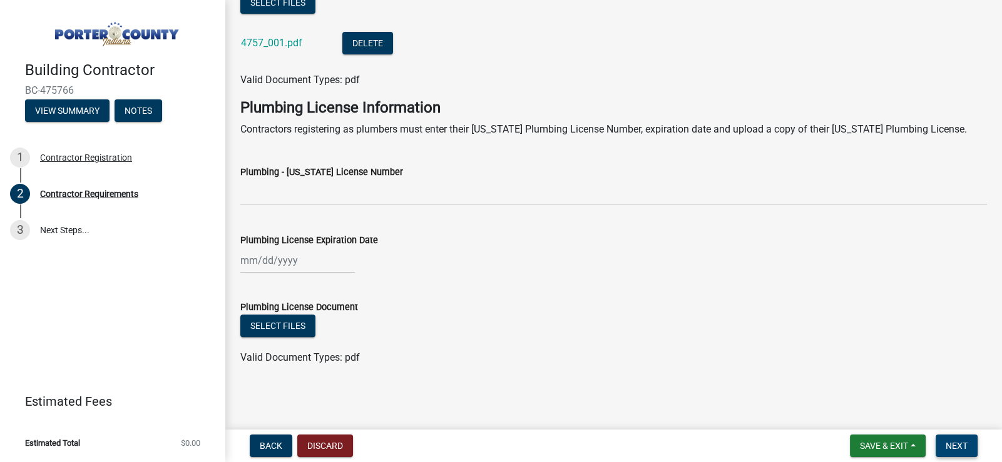
click at [964, 447] on span "Next" at bounding box center [956, 446] width 22 height 10
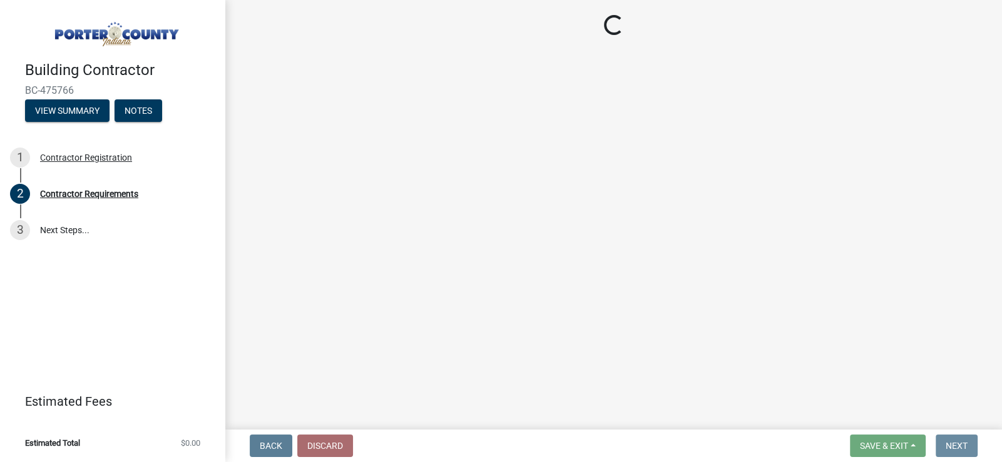
scroll to position [0, 0]
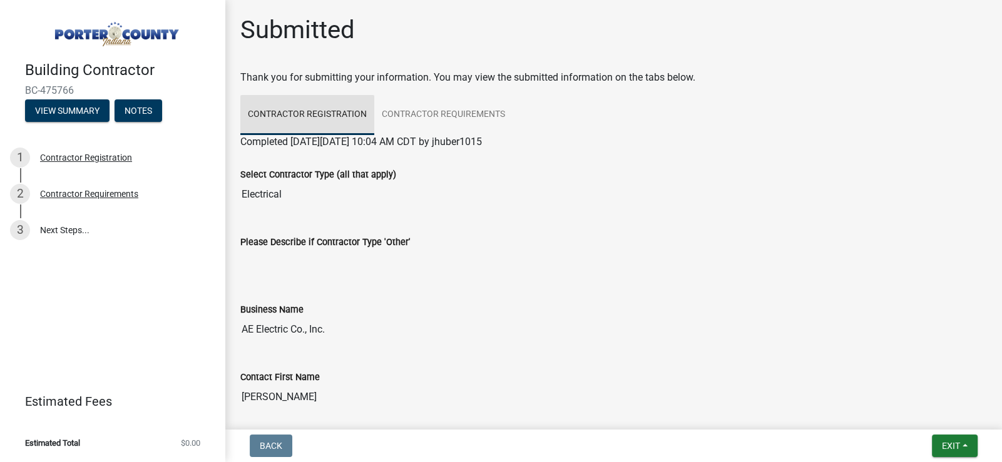
click at [320, 121] on link "Contractor Registration" at bounding box center [307, 115] width 134 height 40
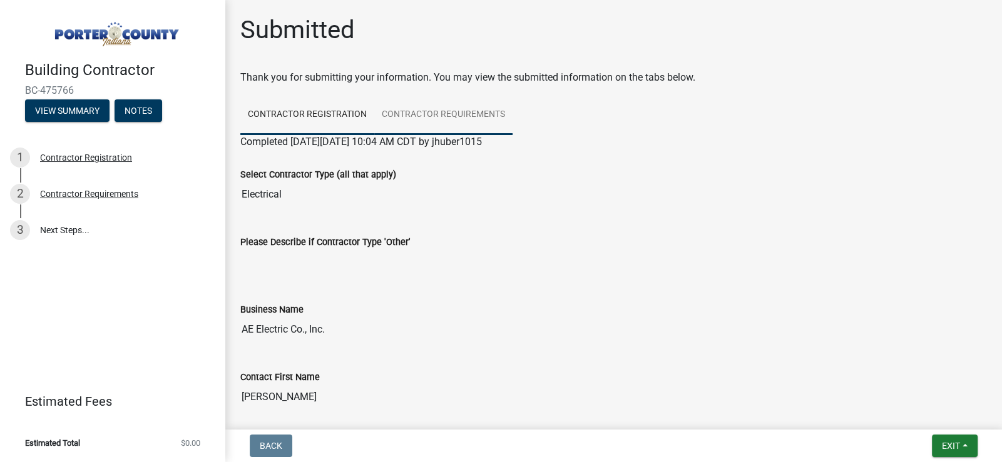
click at [422, 123] on link "Contractor Requirements" at bounding box center [443, 115] width 138 height 40
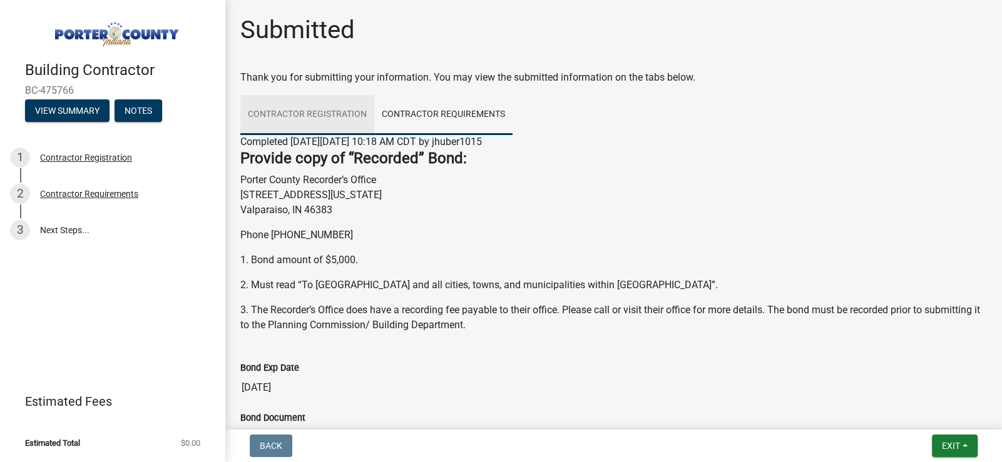
click at [320, 119] on link "Contractor Registration" at bounding box center [307, 115] width 134 height 40
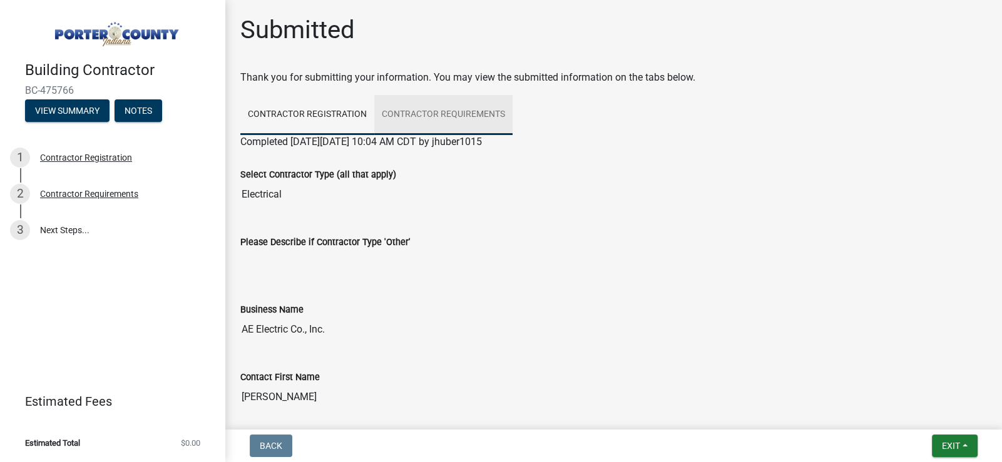
click at [452, 121] on link "Contractor Requirements" at bounding box center [443, 115] width 138 height 40
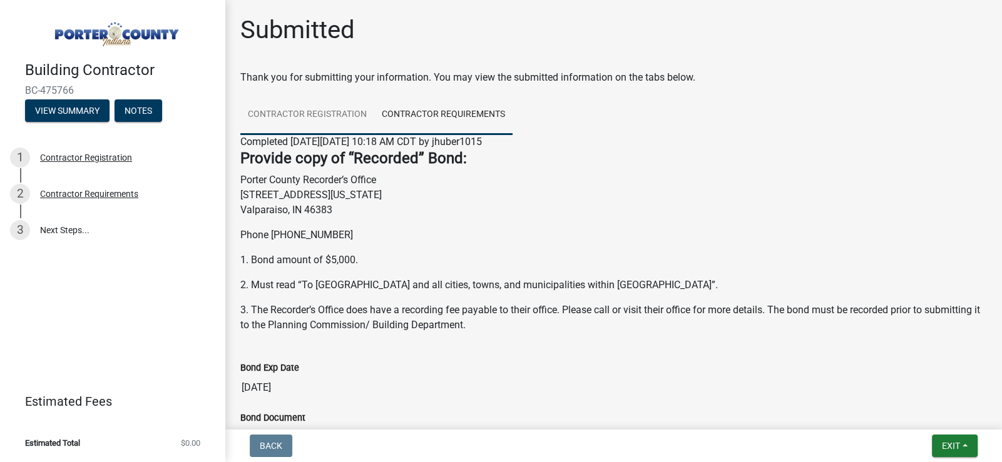
click at [322, 116] on link "Contractor Registration" at bounding box center [307, 115] width 134 height 40
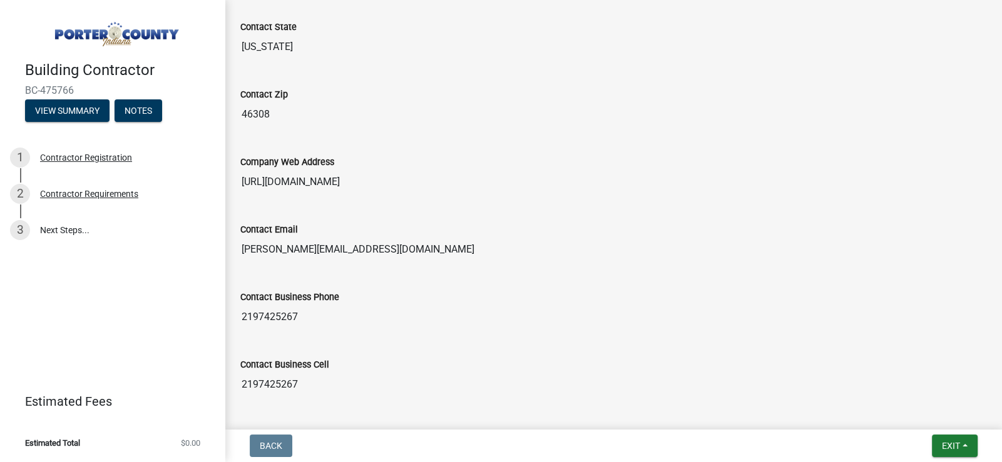
scroll to position [798, 0]
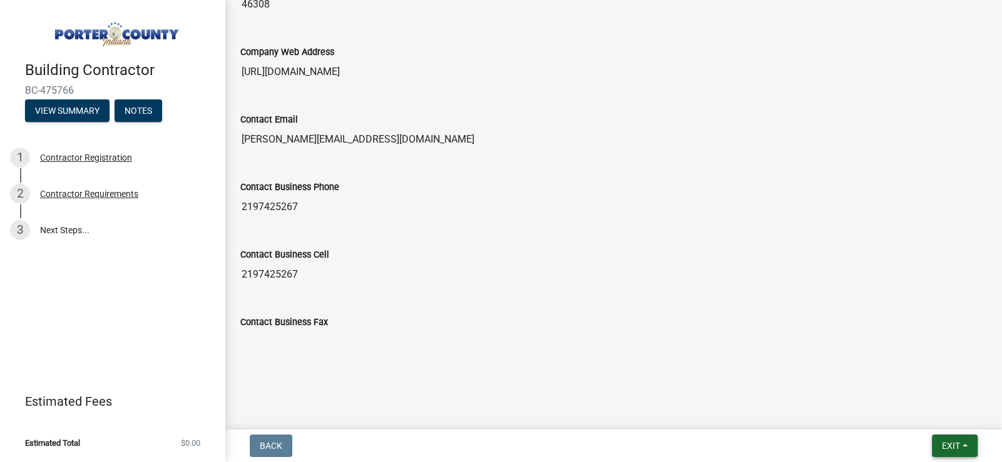
click at [953, 449] on span "Exit" at bounding box center [951, 446] width 18 height 10
click at [926, 389] on button "Save" at bounding box center [927, 384] width 100 height 30
click at [952, 447] on span "Exit" at bounding box center [951, 446] width 18 height 10
click at [918, 414] on button "Save & Exit" at bounding box center [927, 414] width 100 height 30
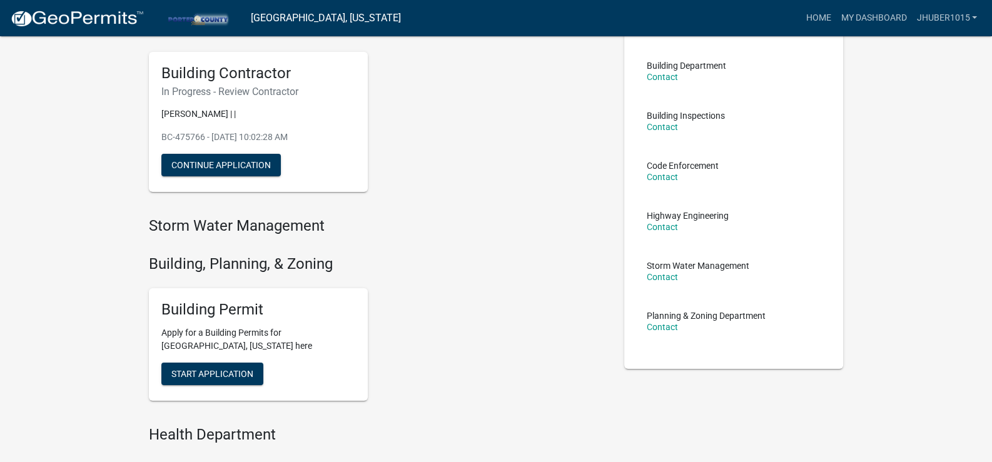
scroll to position [62, 0]
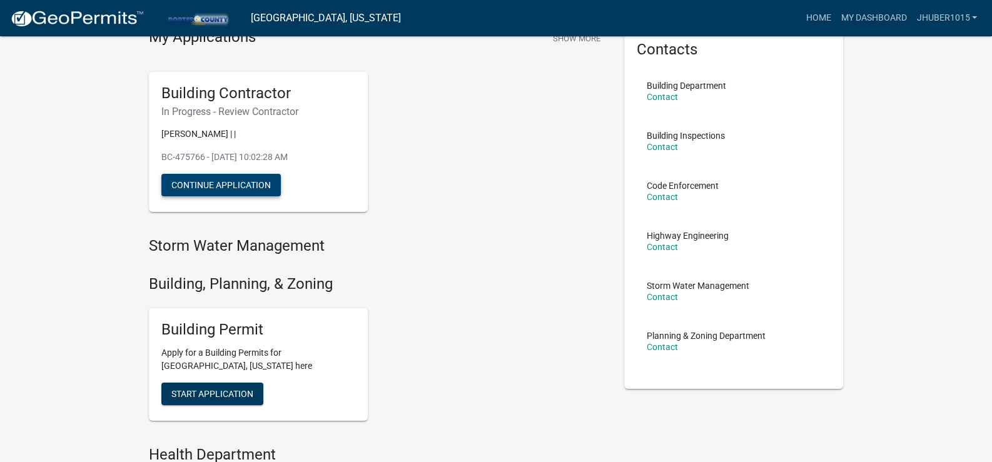
click at [231, 186] on button "Continue Application" at bounding box center [220, 185] width 119 height 23
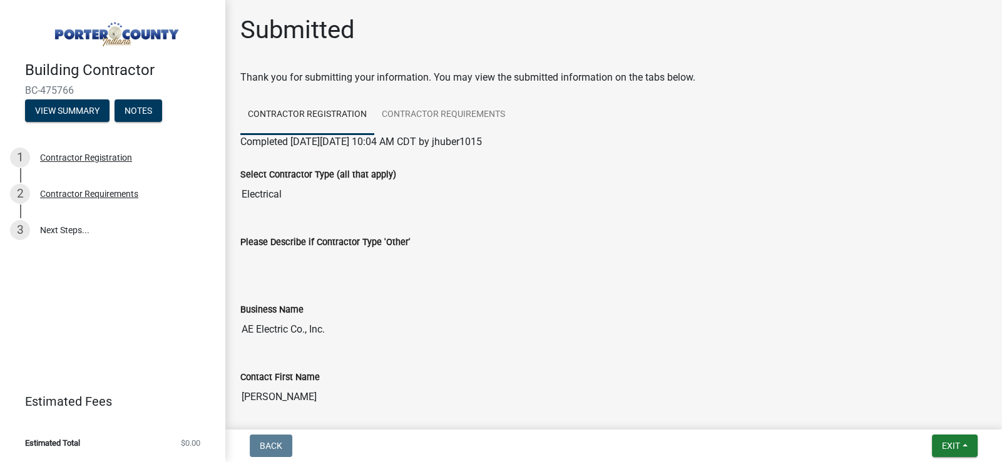
click at [307, 194] on input "Electrical" at bounding box center [613, 194] width 746 height 25
click at [310, 265] on input "Please Describe if Contractor Type 'Other'" at bounding box center [613, 262] width 746 height 25
click at [442, 117] on link "Contractor Requirements" at bounding box center [443, 115] width 138 height 40
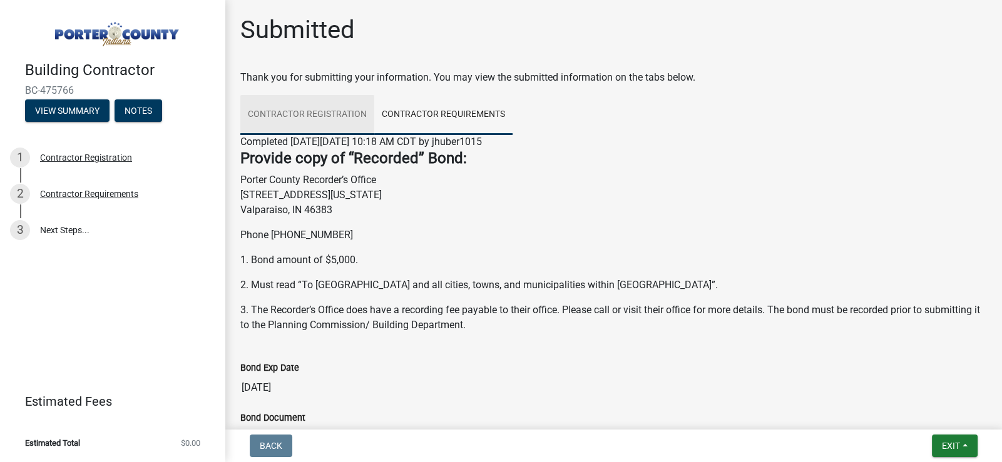
click at [314, 110] on link "Contractor Registration" at bounding box center [307, 115] width 134 height 40
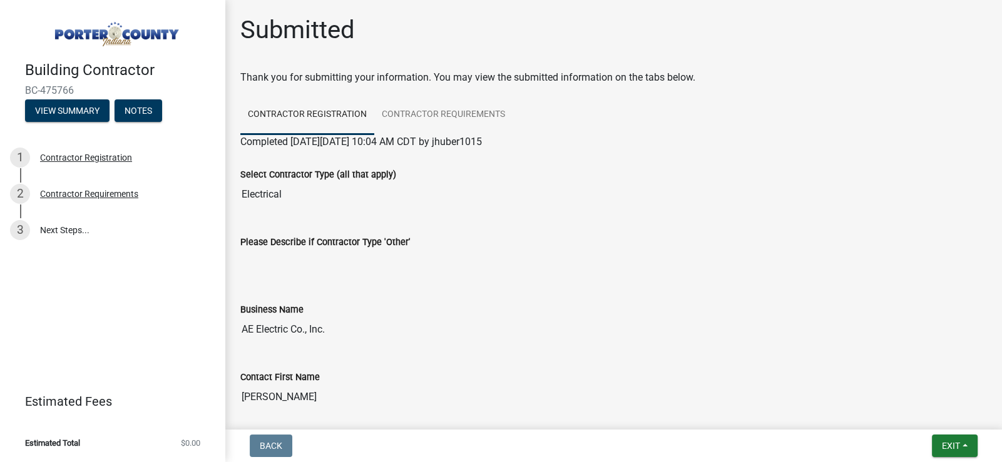
click at [281, 193] on input "Electrical" at bounding box center [613, 194] width 746 height 25
click at [565, 297] on div "Business Name AE Electric Co., Inc." at bounding box center [613, 314] width 746 height 58
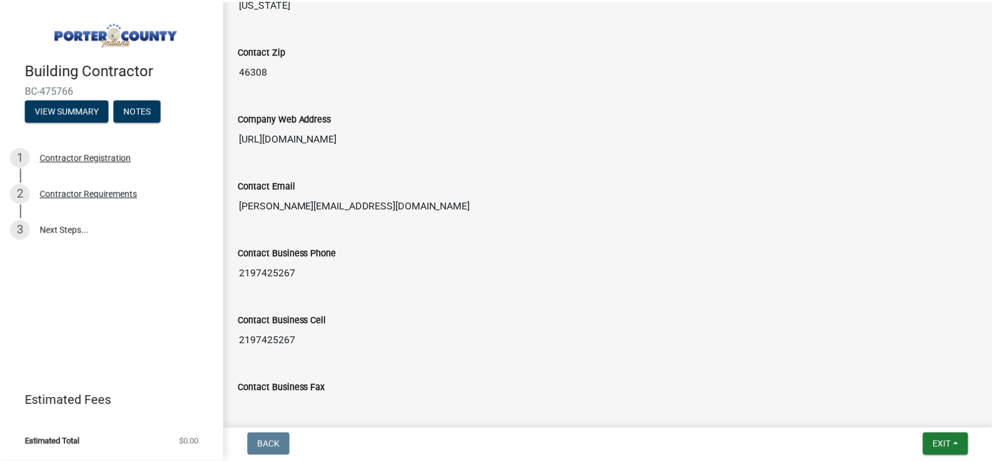
scroll to position [798, 0]
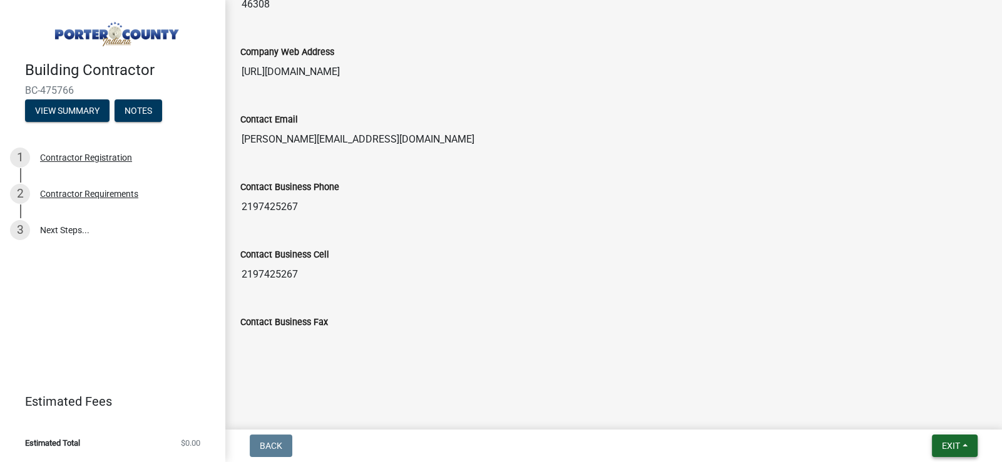
click at [955, 449] on span "Exit" at bounding box center [951, 446] width 18 height 10
click at [916, 414] on button "Save & Exit" at bounding box center [927, 414] width 100 height 30
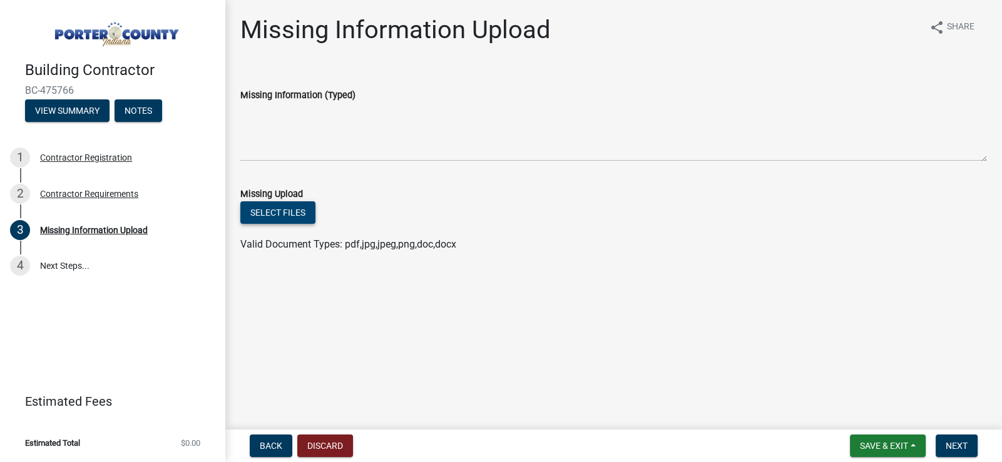
click at [285, 214] on button "Select files" at bounding box center [277, 212] width 75 height 23
click at [102, 231] on div "Missing Information Upload" at bounding box center [94, 230] width 108 height 9
click at [410, 243] on span "Valid Document Types: pdf,jpg,jpeg,png,doc,docx" at bounding box center [348, 244] width 216 height 12
click at [283, 245] on span "Valid Document Types: pdf,jpg,jpeg,png,doc,docx" at bounding box center [348, 244] width 216 height 12
click at [265, 248] on span "Valid Document Types: pdf,jpg,jpeg,png,doc,docx" at bounding box center [348, 244] width 216 height 12
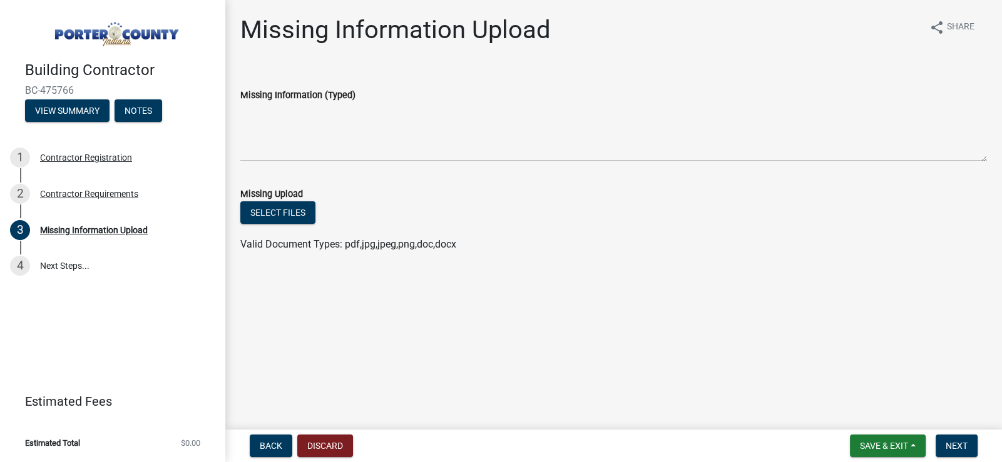
click at [425, 245] on span "Valid Document Types: pdf,jpg,jpeg,png,doc,docx" at bounding box center [348, 244] width 216 height 12
click at [80, 109] on button "View Summary" at bounding box center [67, 110] width 84 height 23
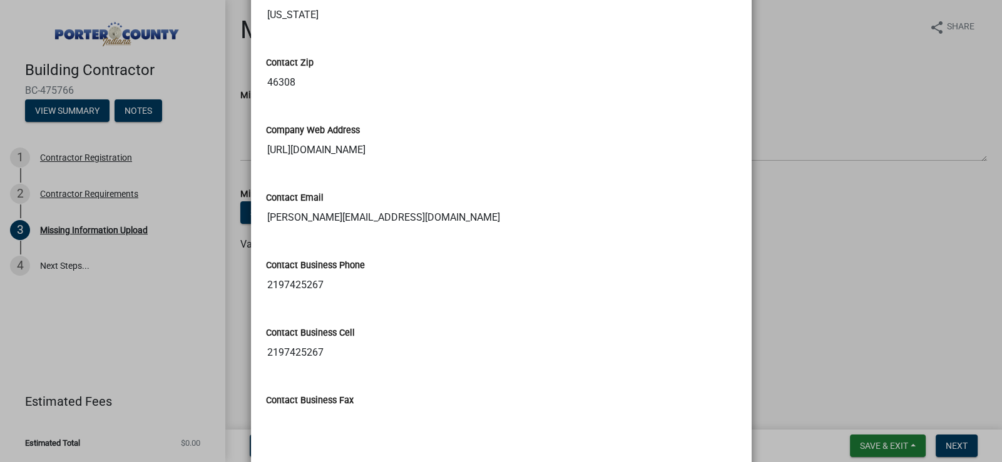
scroll to position [778, 0]
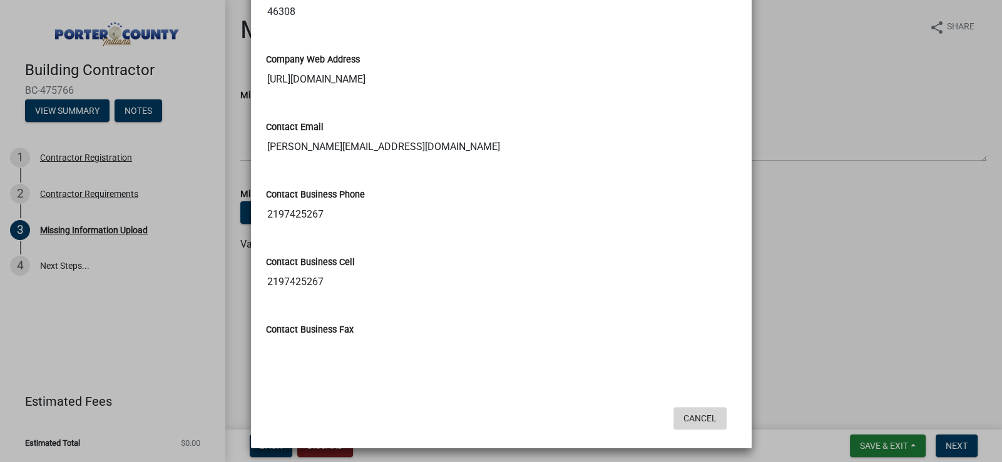
click at [702, 416] on button "Cancel" at bounding box center [699, 418] width 53 height 23
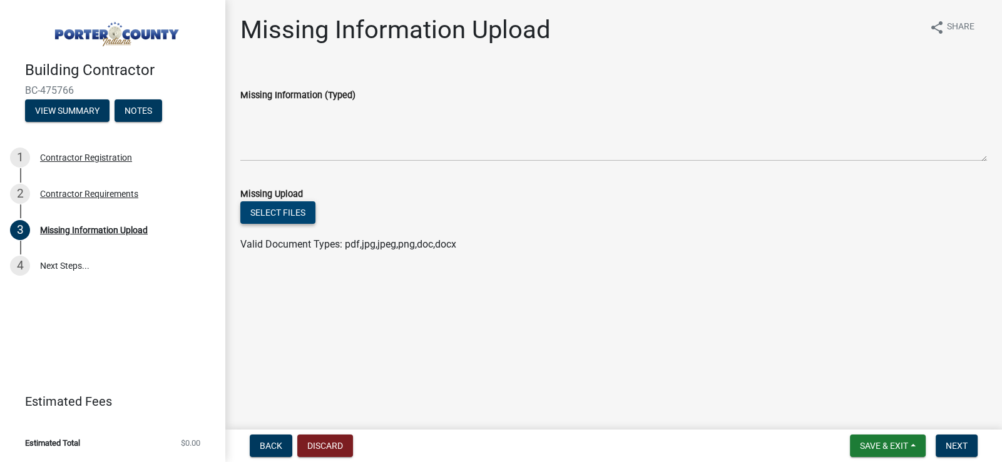
click at [300, 206] on button "Select files" at bounding box center [277, 212] width 75 height 23
